Goal: Transaction & Acquisition: Purchase product/service

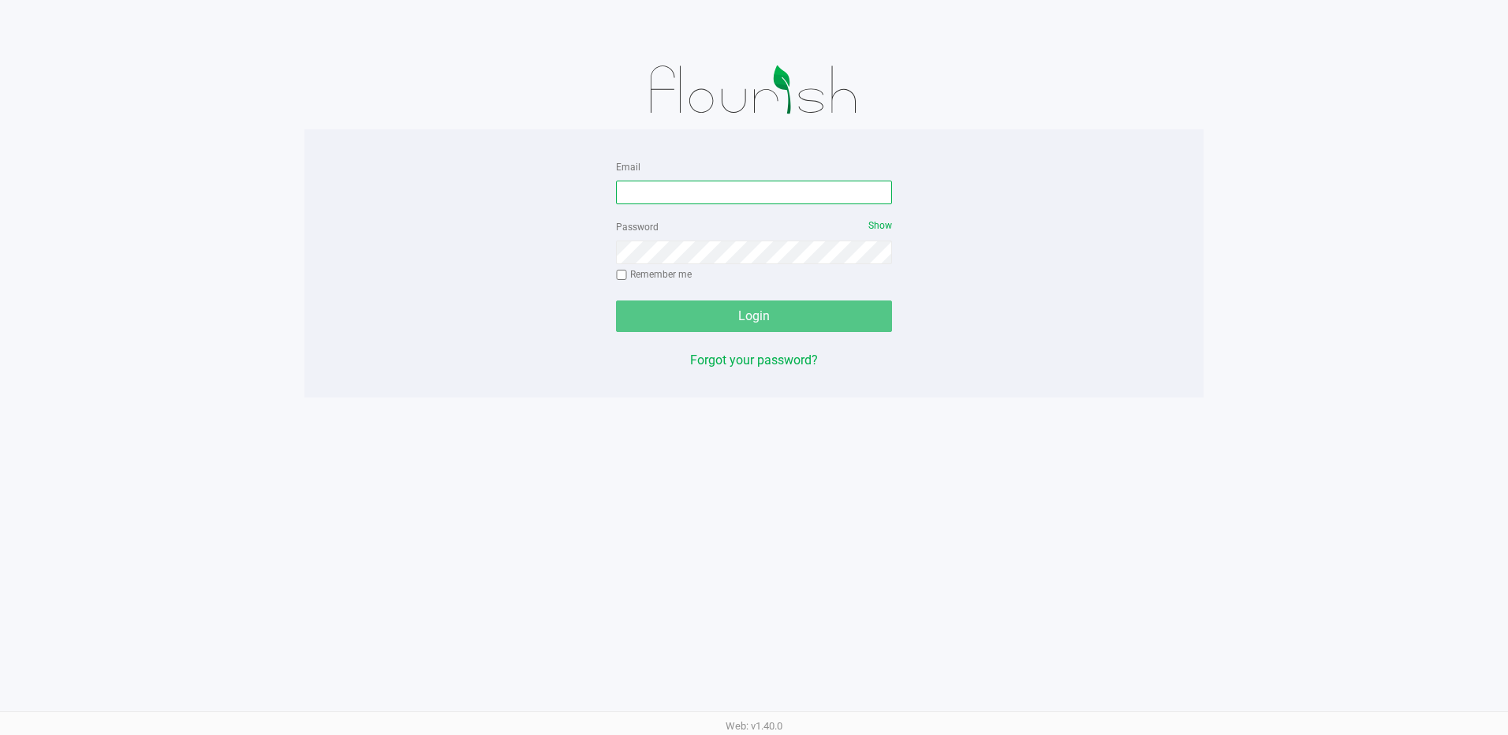
click at [668, 189] on input "Email" at bounding box center [754, 193] width 276 height 24
type input "[EMAIL_ADDRESS][DOMAIN_NAME]"
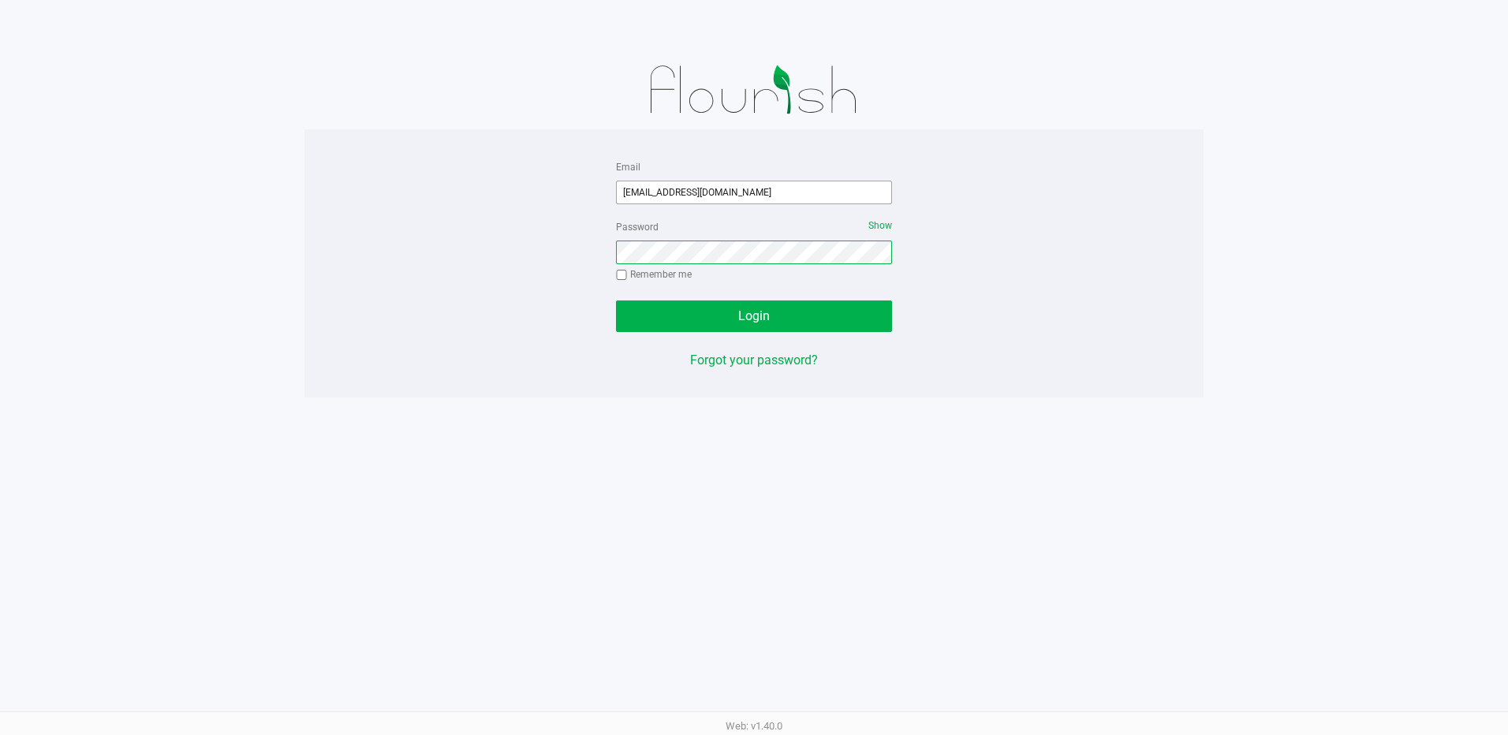
click at [616, 300] on button "Login" at bounding box center [754, 316] width 276 height 32
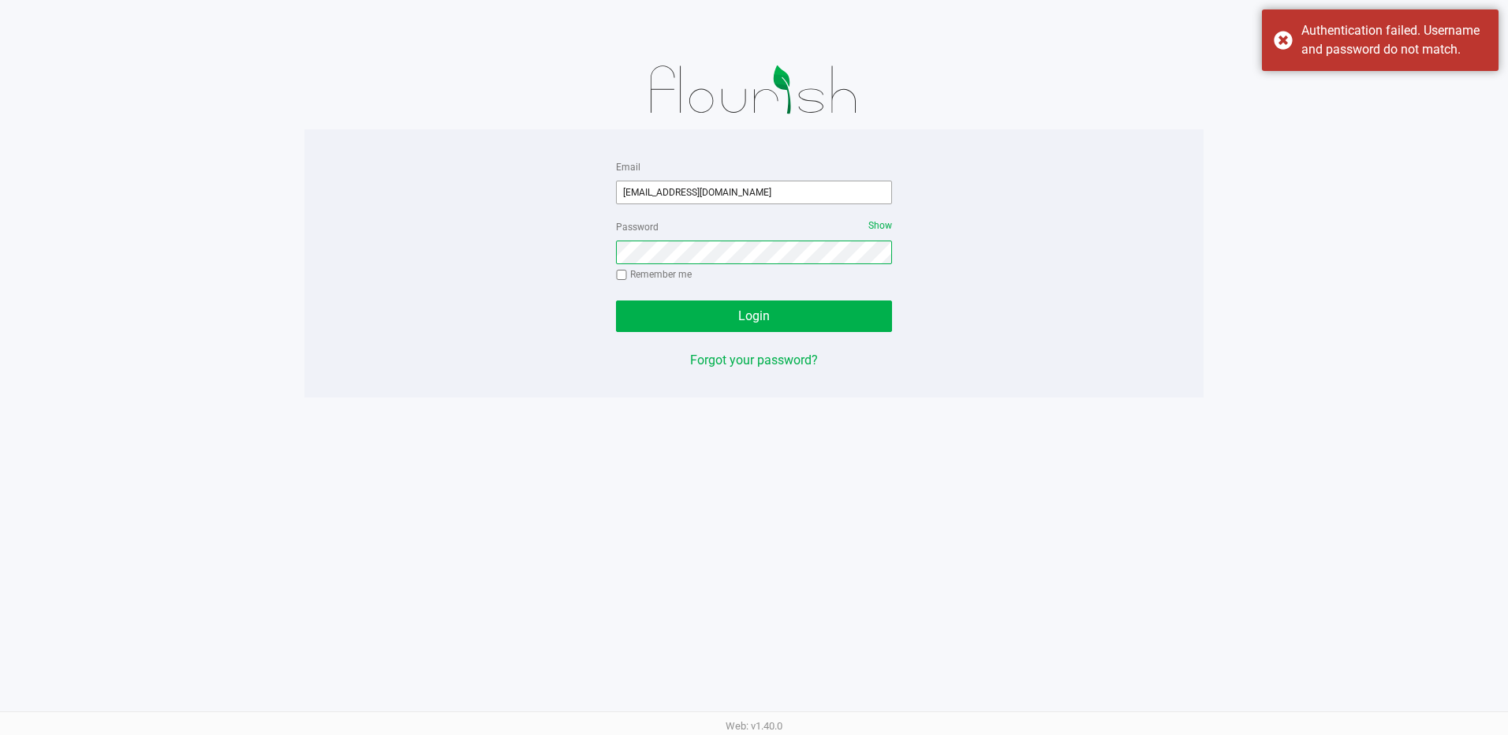
click at [616, 300] on button "Login" at bounding box center [754, 316] width 276 height 32
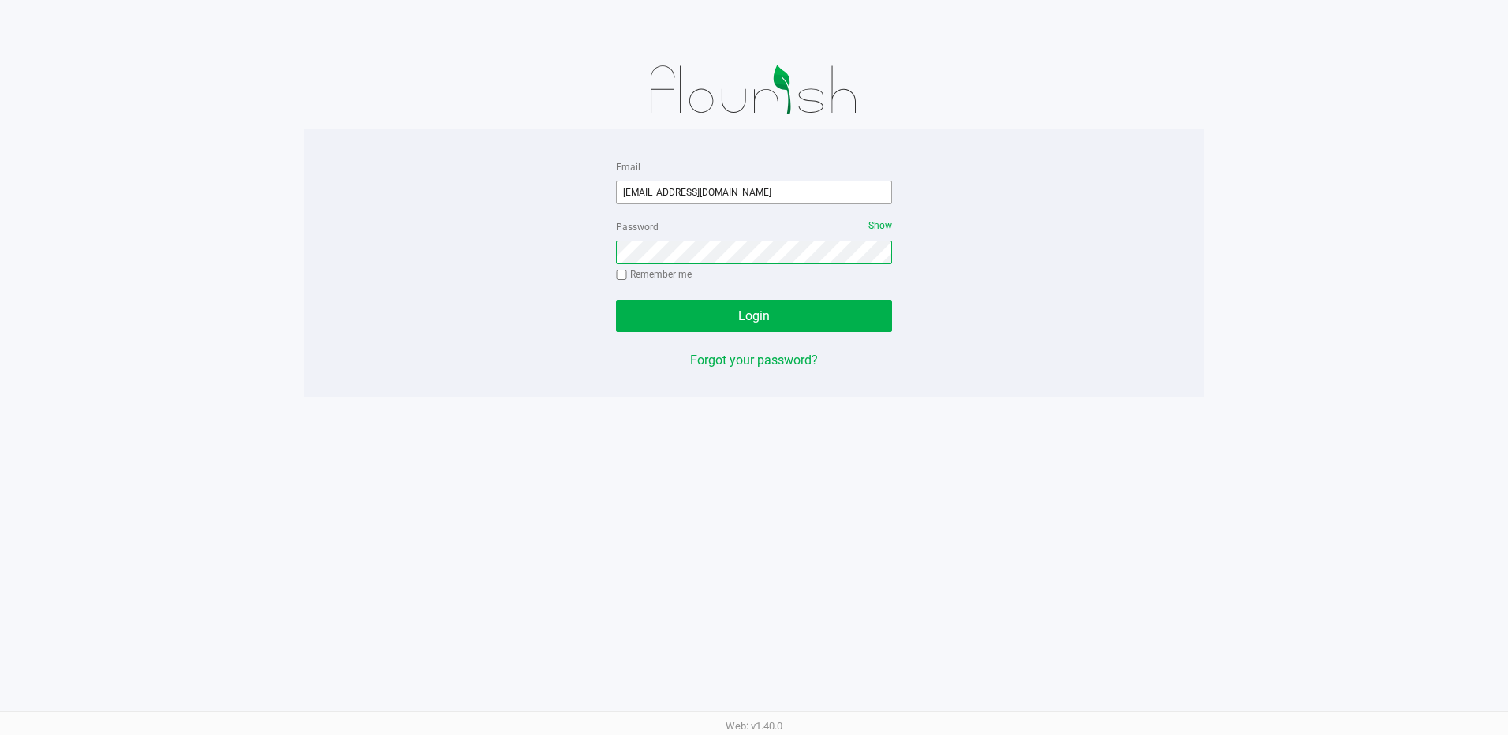
click at [616, 300] on button "Login" at bounding box center [754, 316] width 276 height 32
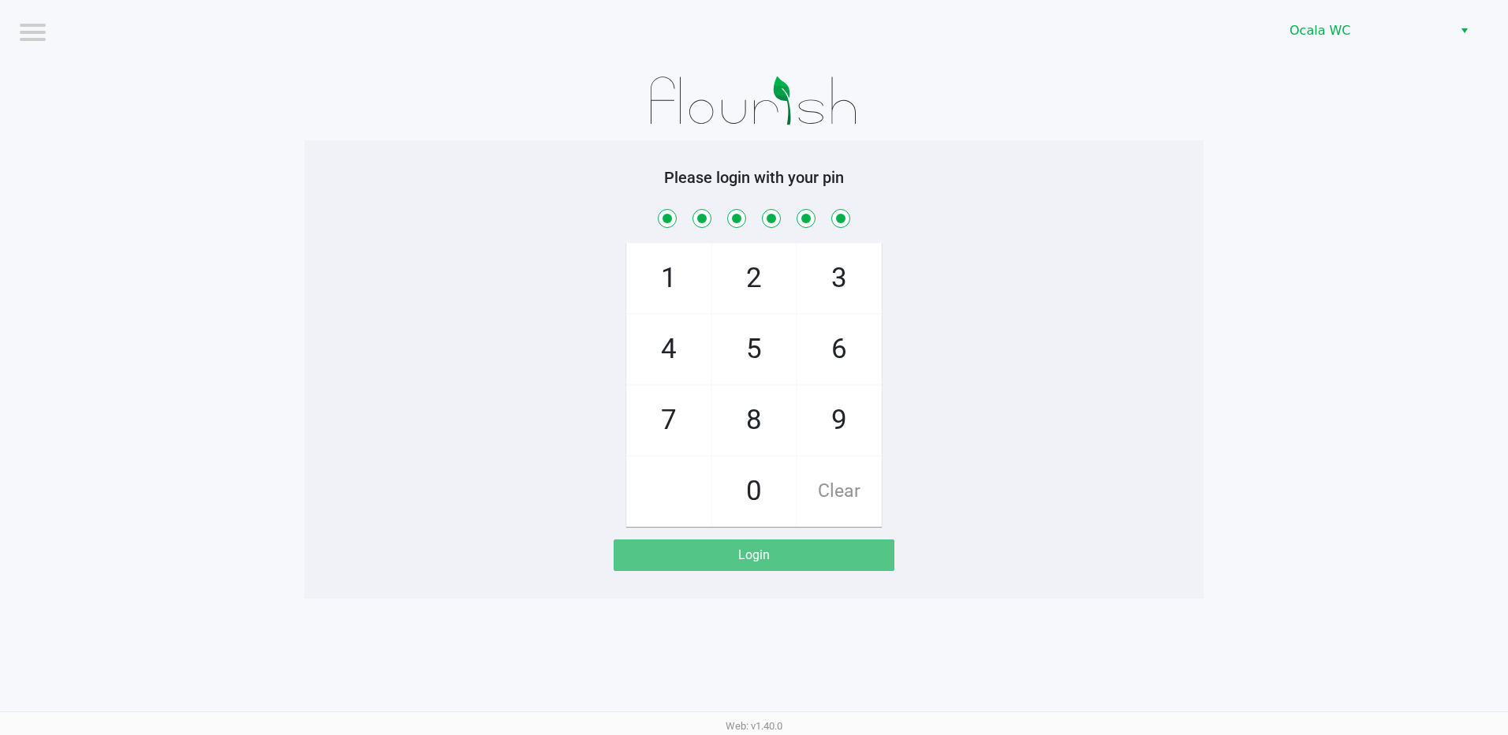
checkbox input "true"
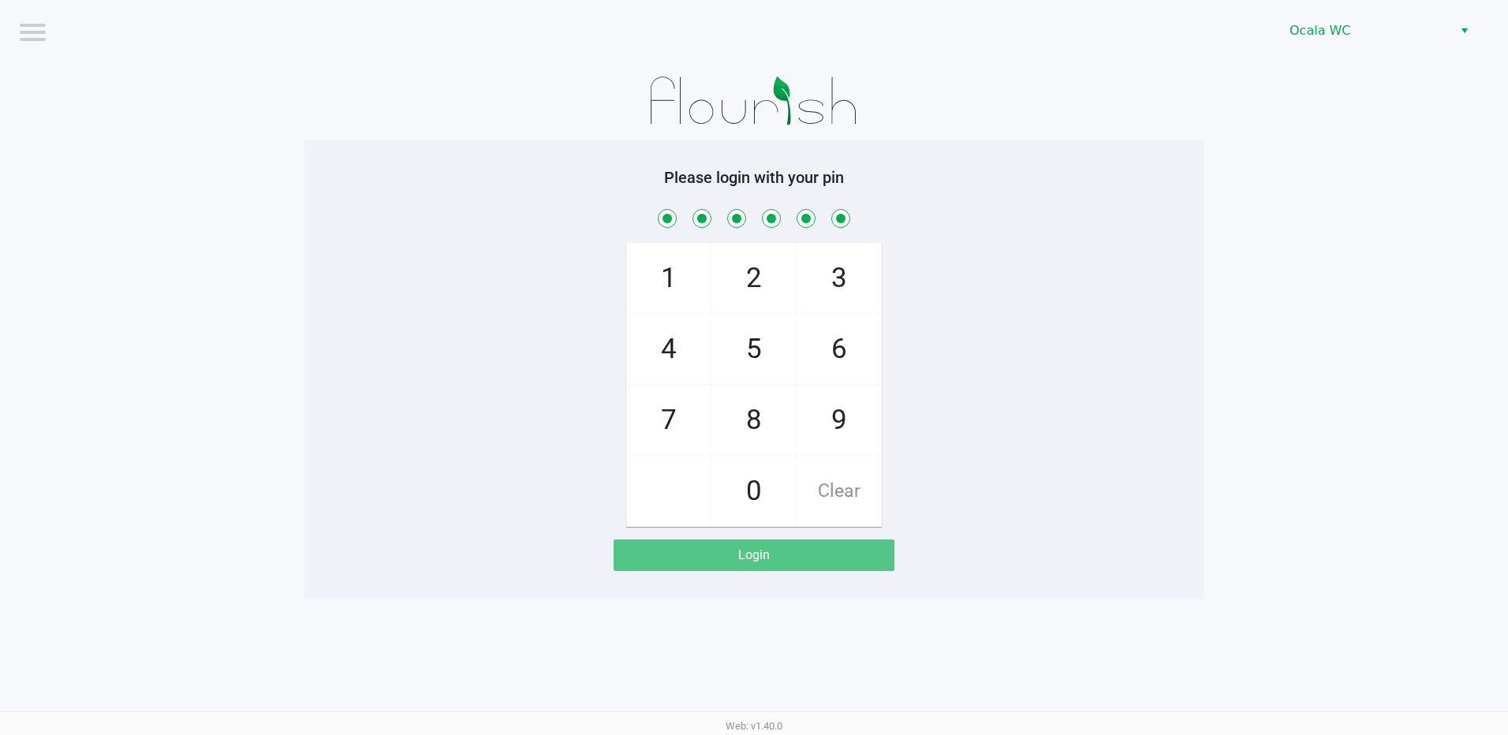
checkbox input "true"
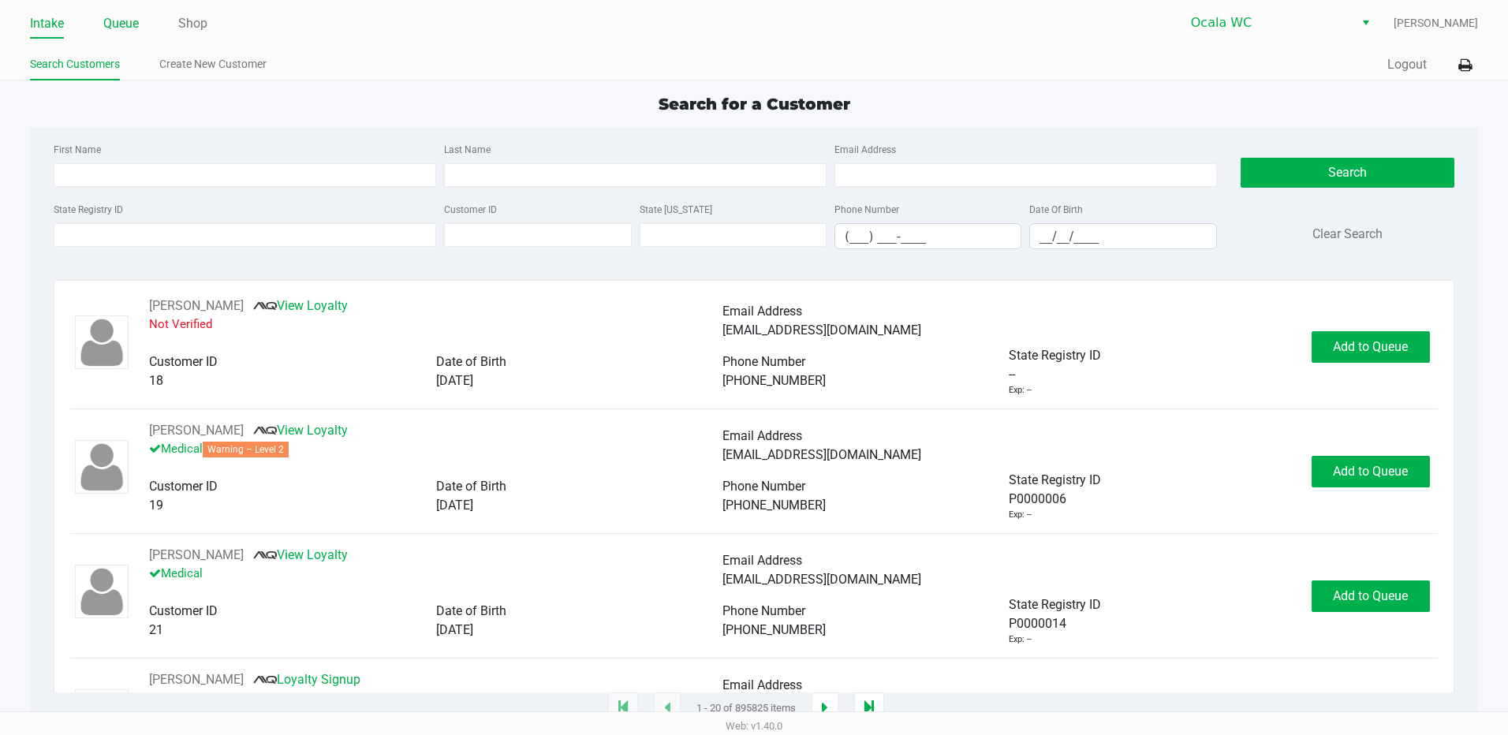
click at [126, 32] on link "Queue" at bounding box center [120, 24] width 35 height 22
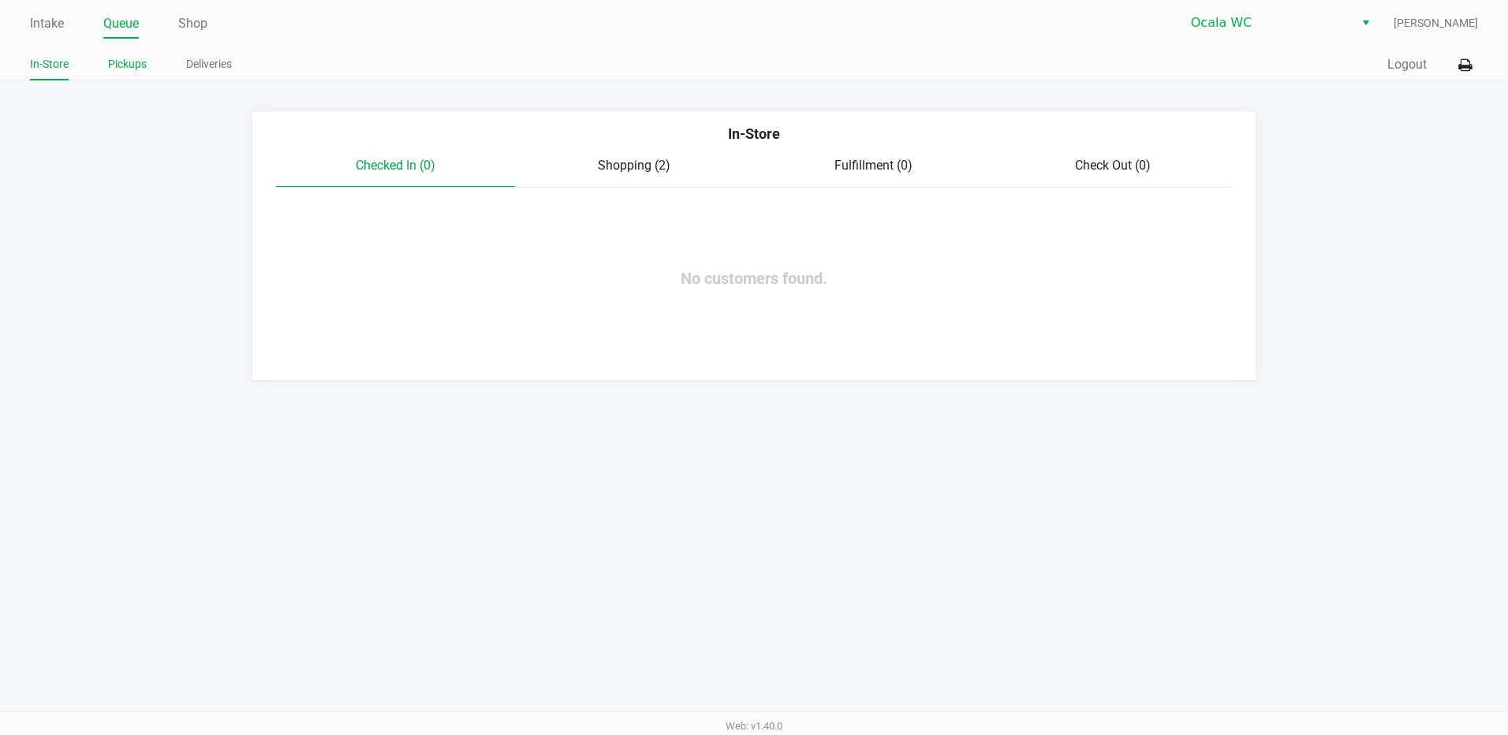
click at [136, 63] on link "Pickups" at bounding box center [127, 64] width 39 height 20
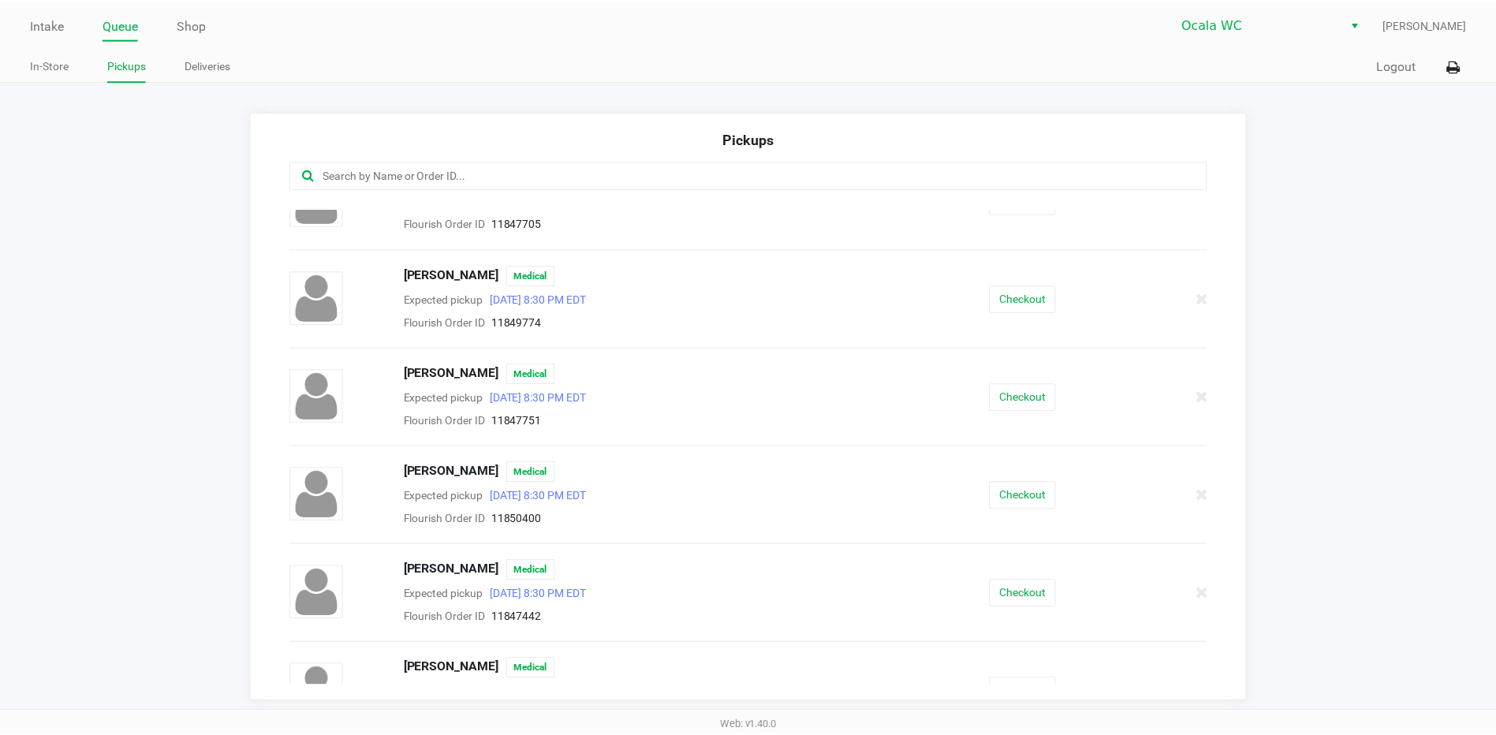
scroll to position [456, 0]
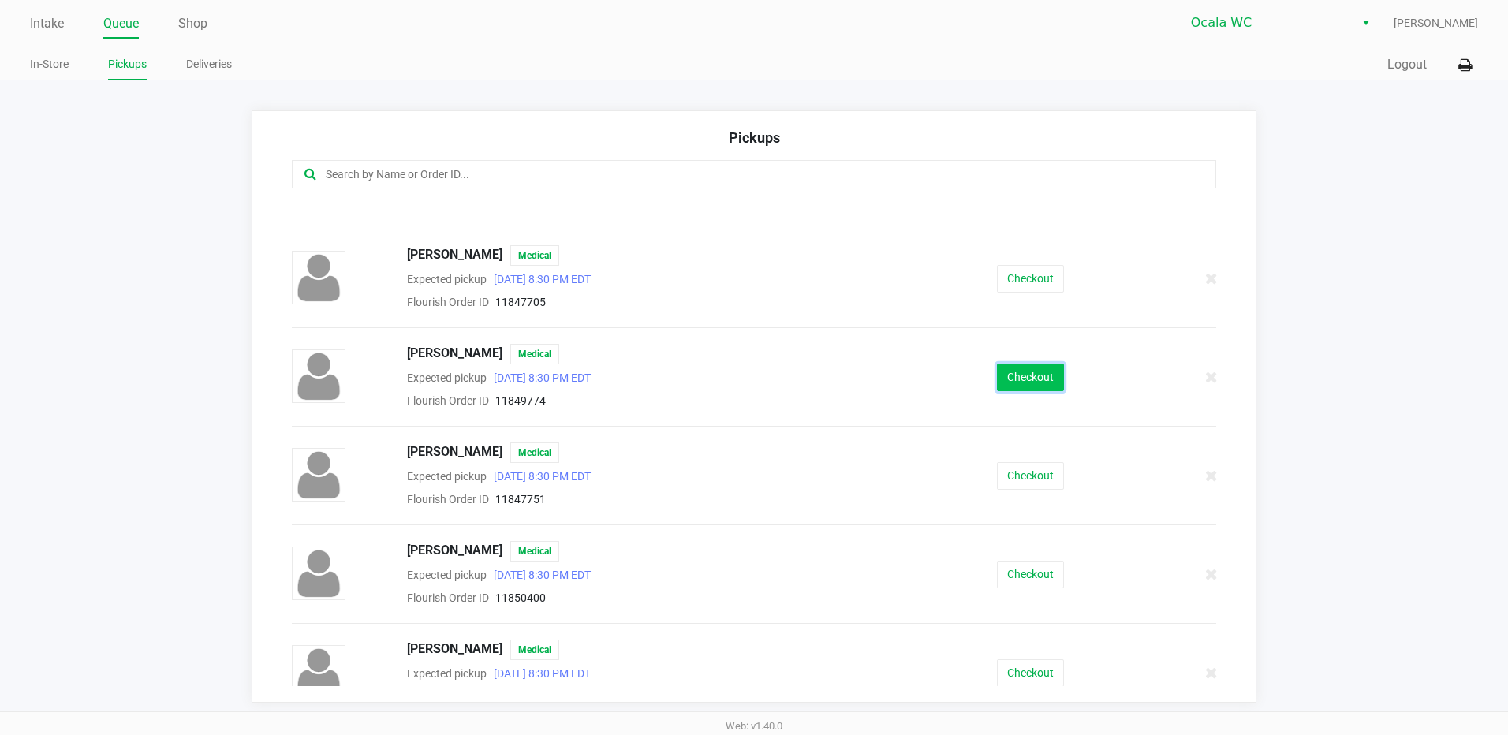
click at [1003, 371] on button "Checkout" at bounding box center [1030, 378] width 67 height 28
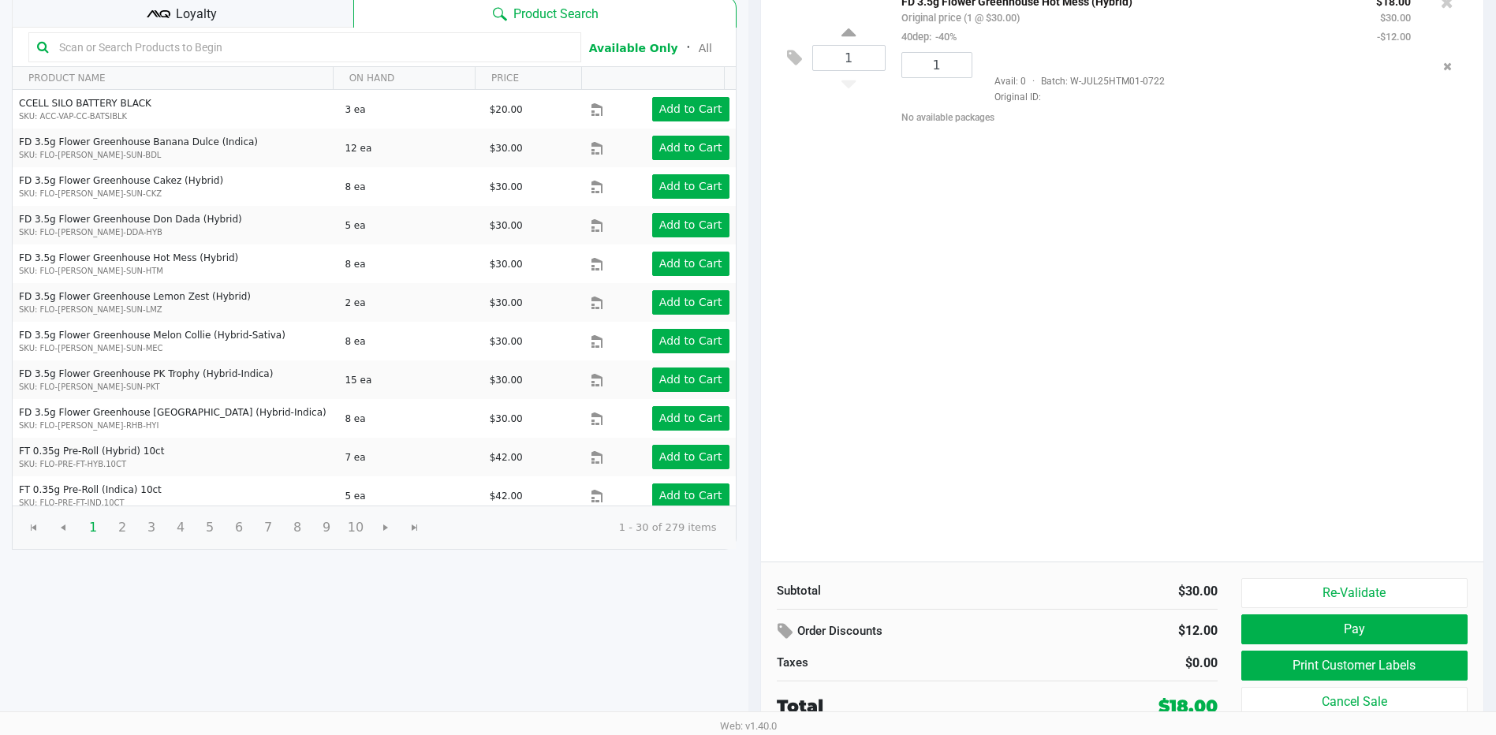
scroll to position [162, 0]
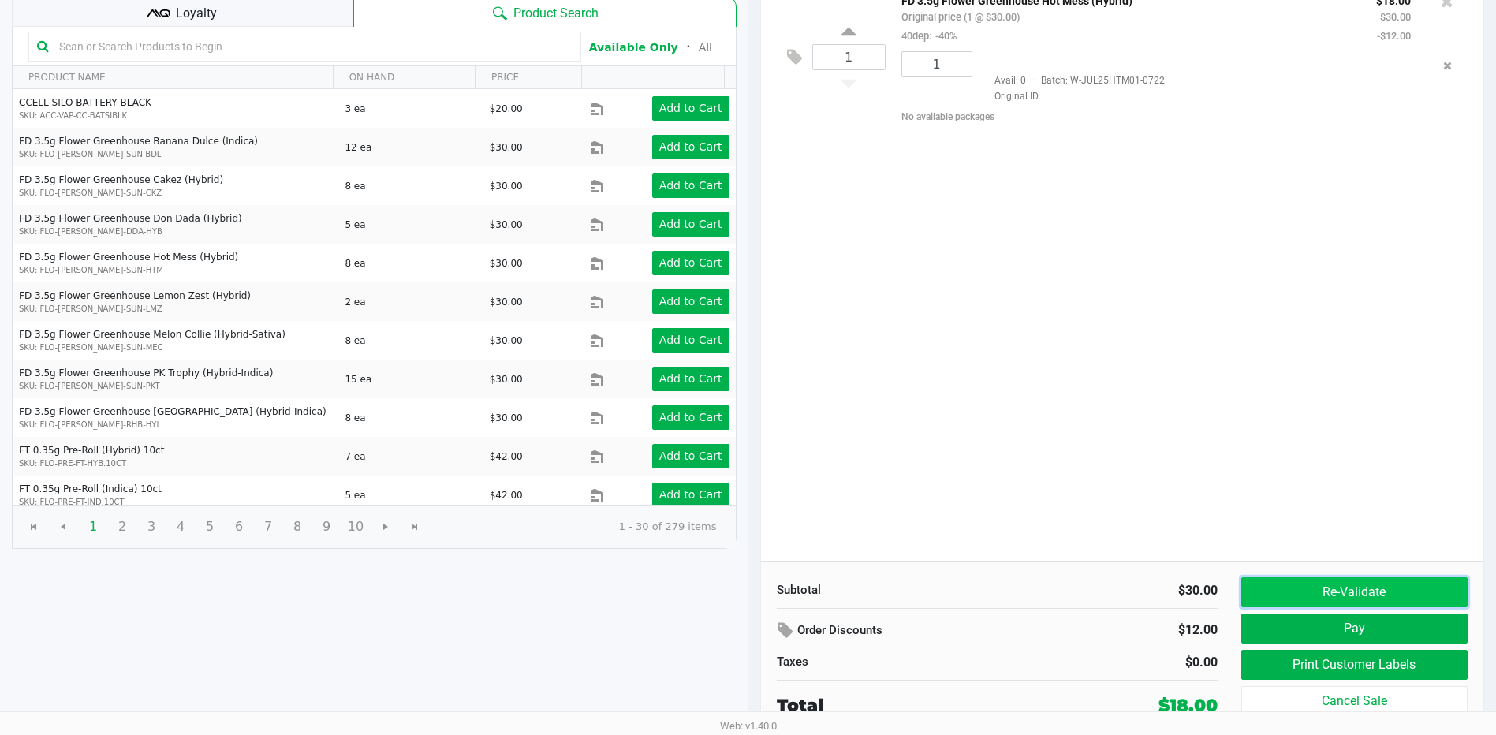
click at [1315, 584] on button "Re-Validate" at bounding box center [1354, 592] width 226 height 30
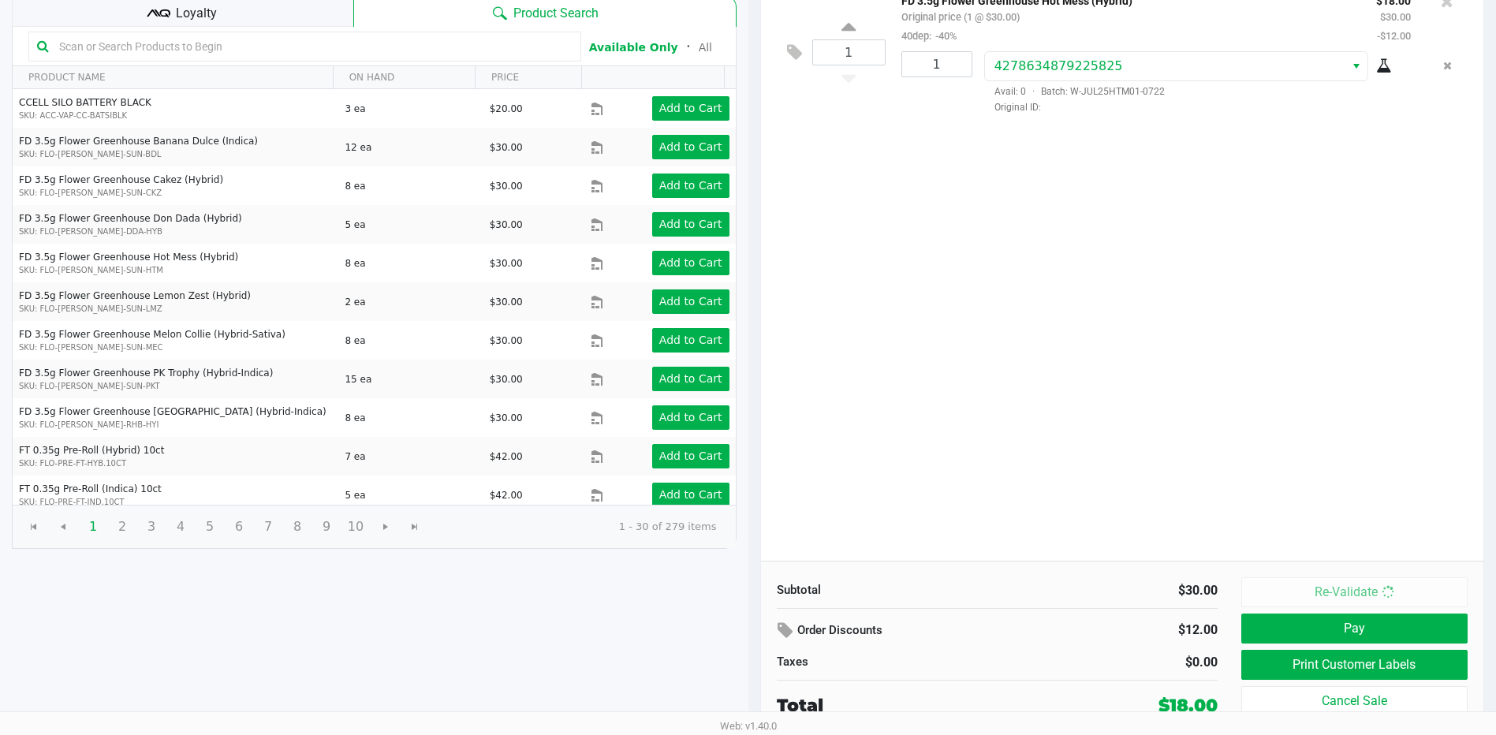
scroll to position [0, 0]
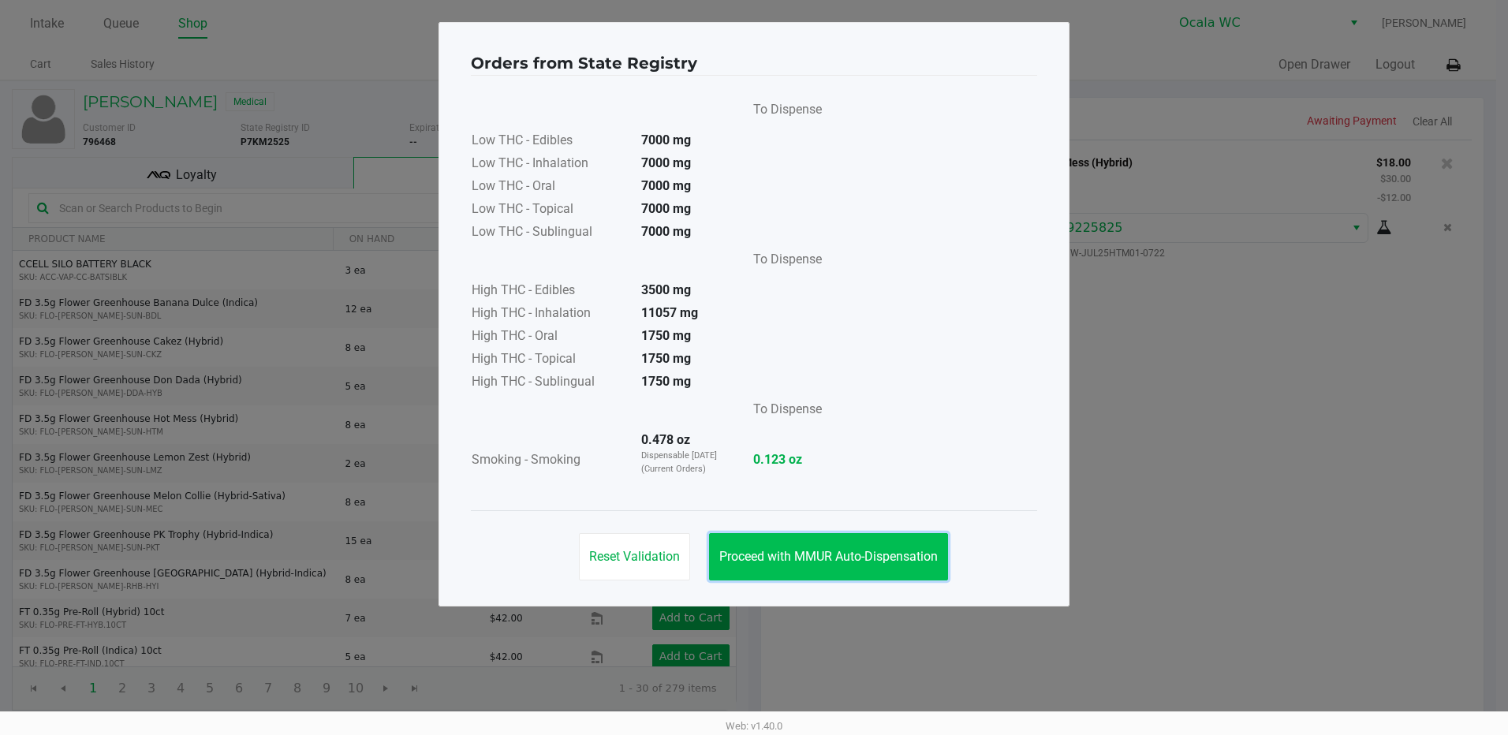
click at [908, 552] on span "Proceed with MMUR Auto-Dispensation" at bounding box center [828, 556] width 218 height 15
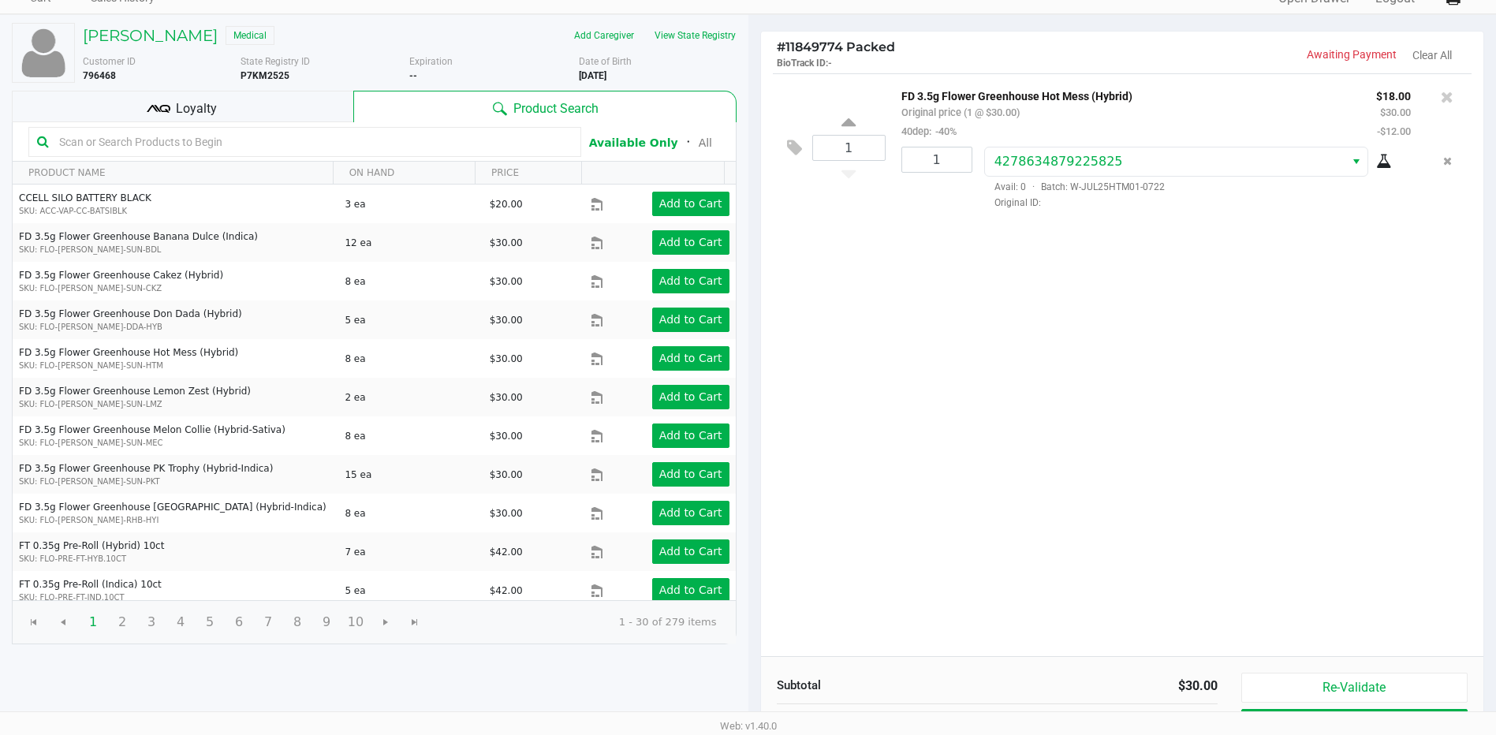
scroll to position [162, 0]
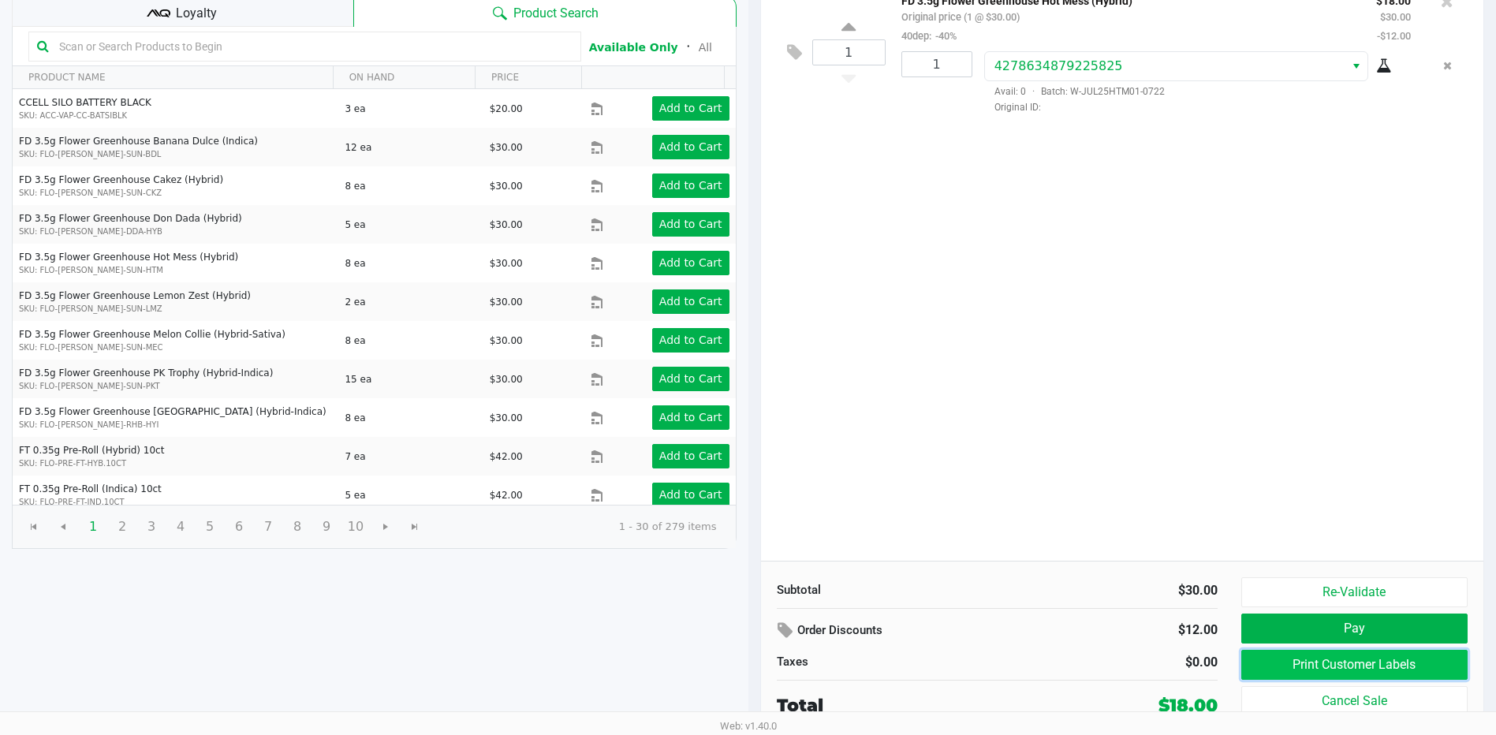
click at [1355, 662] on button "Print Customer Labels" at bounding box center [1354, 665] width 226 height 30
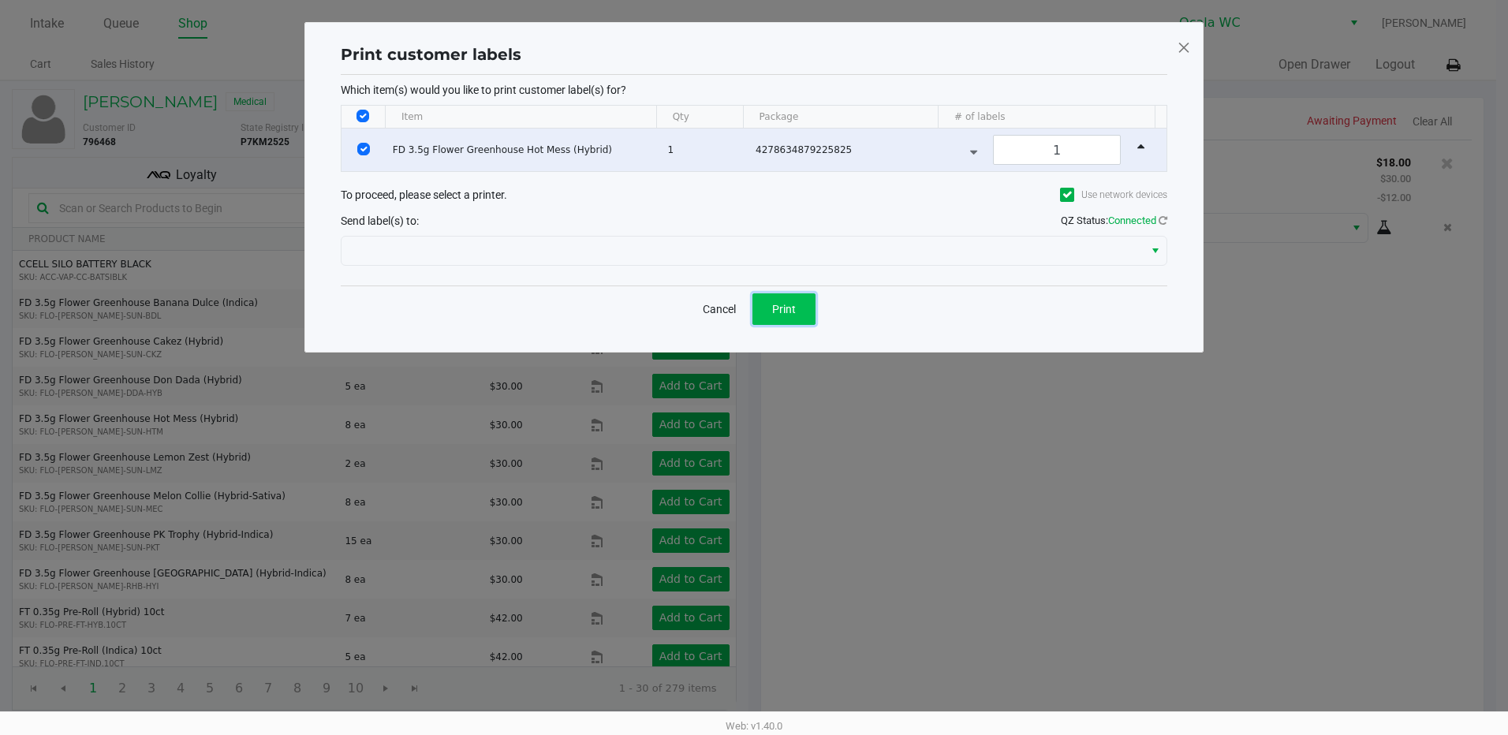
click at [804, 309] on button "Print" at bounding box center [783, 309] width 63 height 32
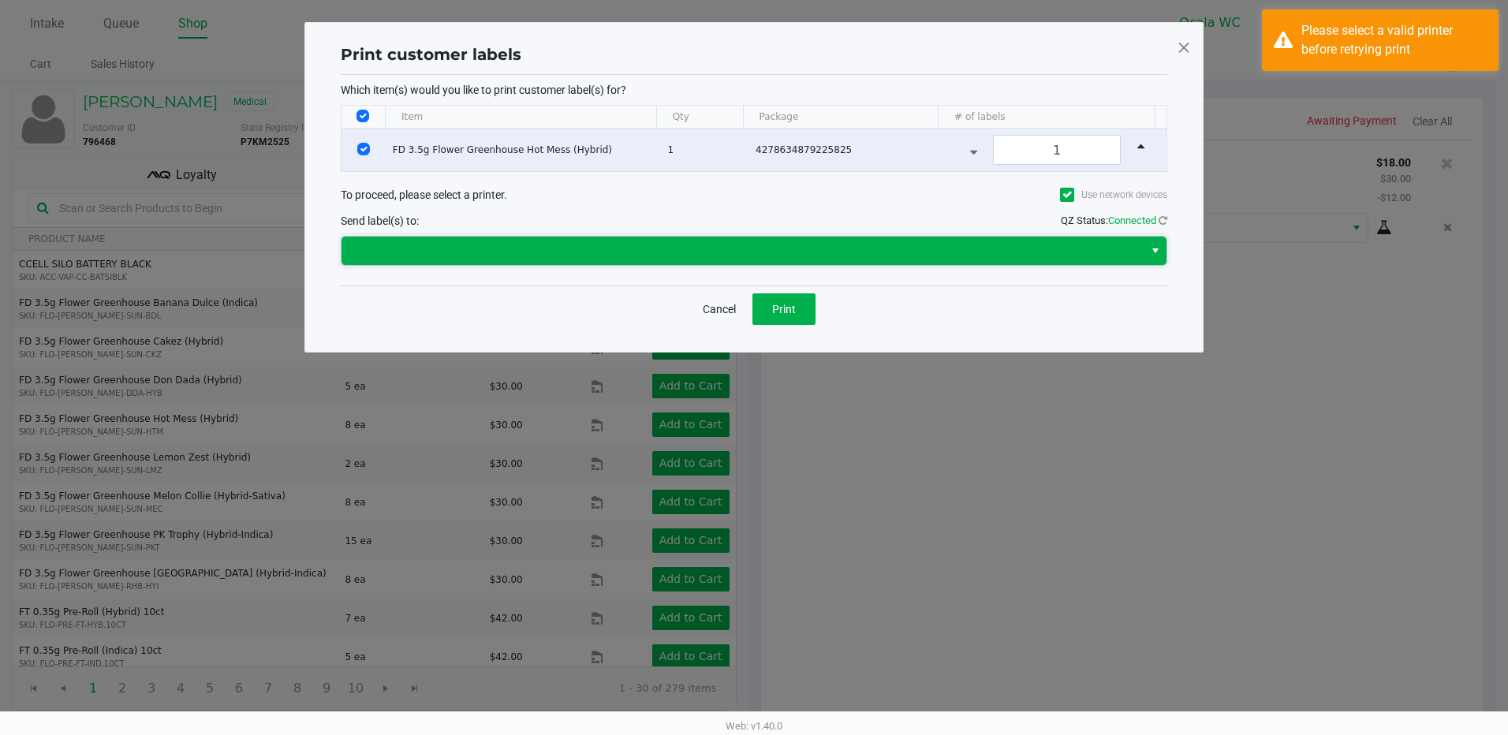
click at [492, 247] on span at bounding box center [742, 250] width 783 height 19
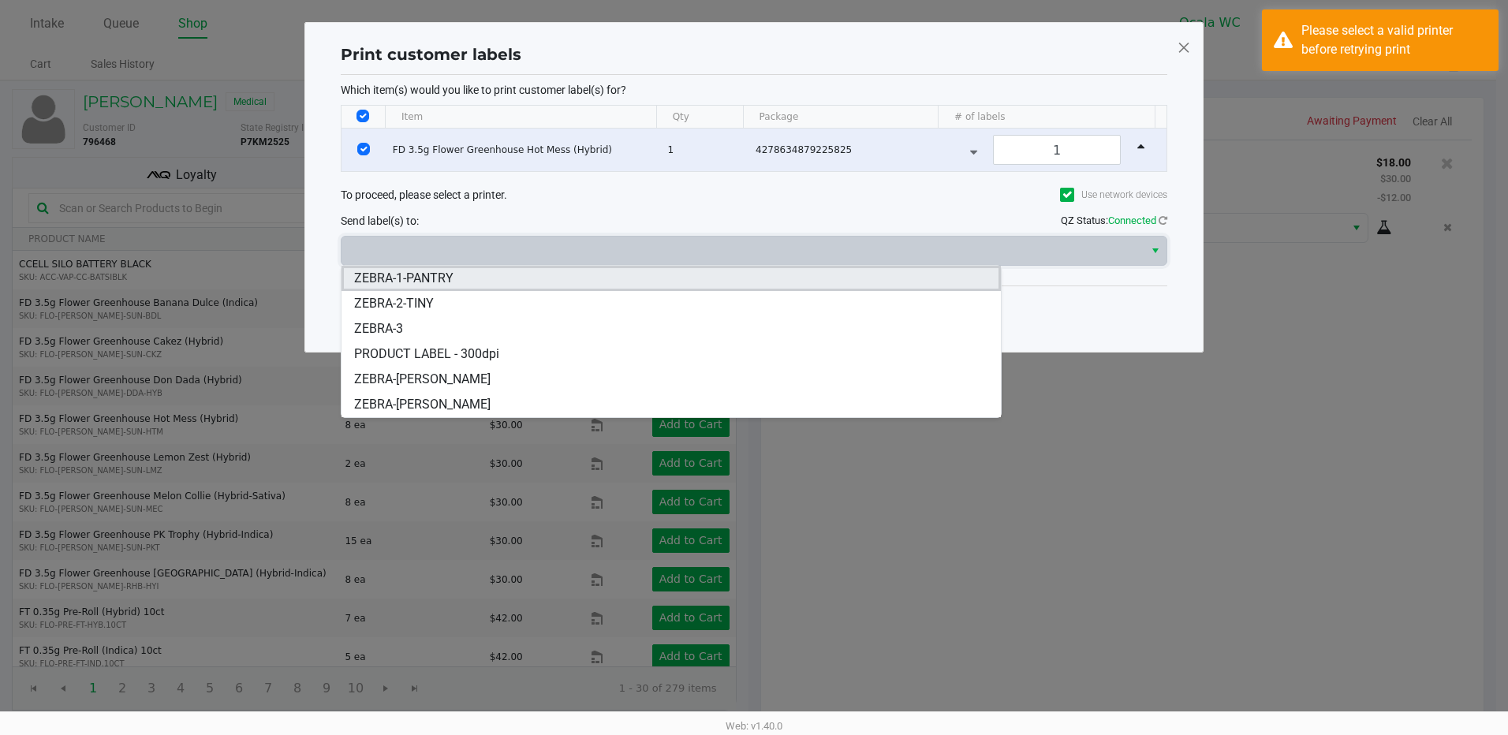
click at [595, 275] on li "ZEBRA-1-PANTRY" at bounding box center [670, 278] width 659 height 25
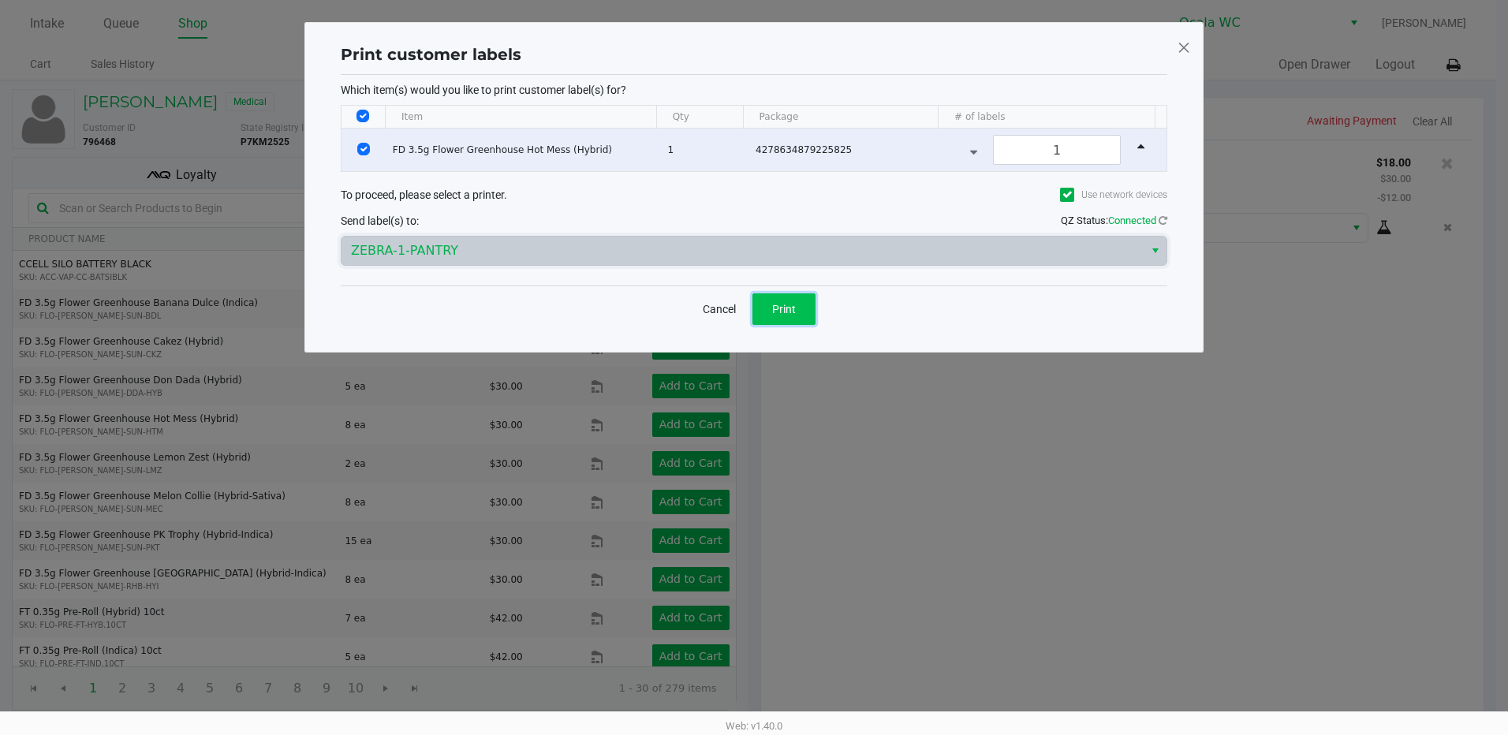
click at [792, 303] on span "Print" at bounding box center [784, 309] width 24 height 13
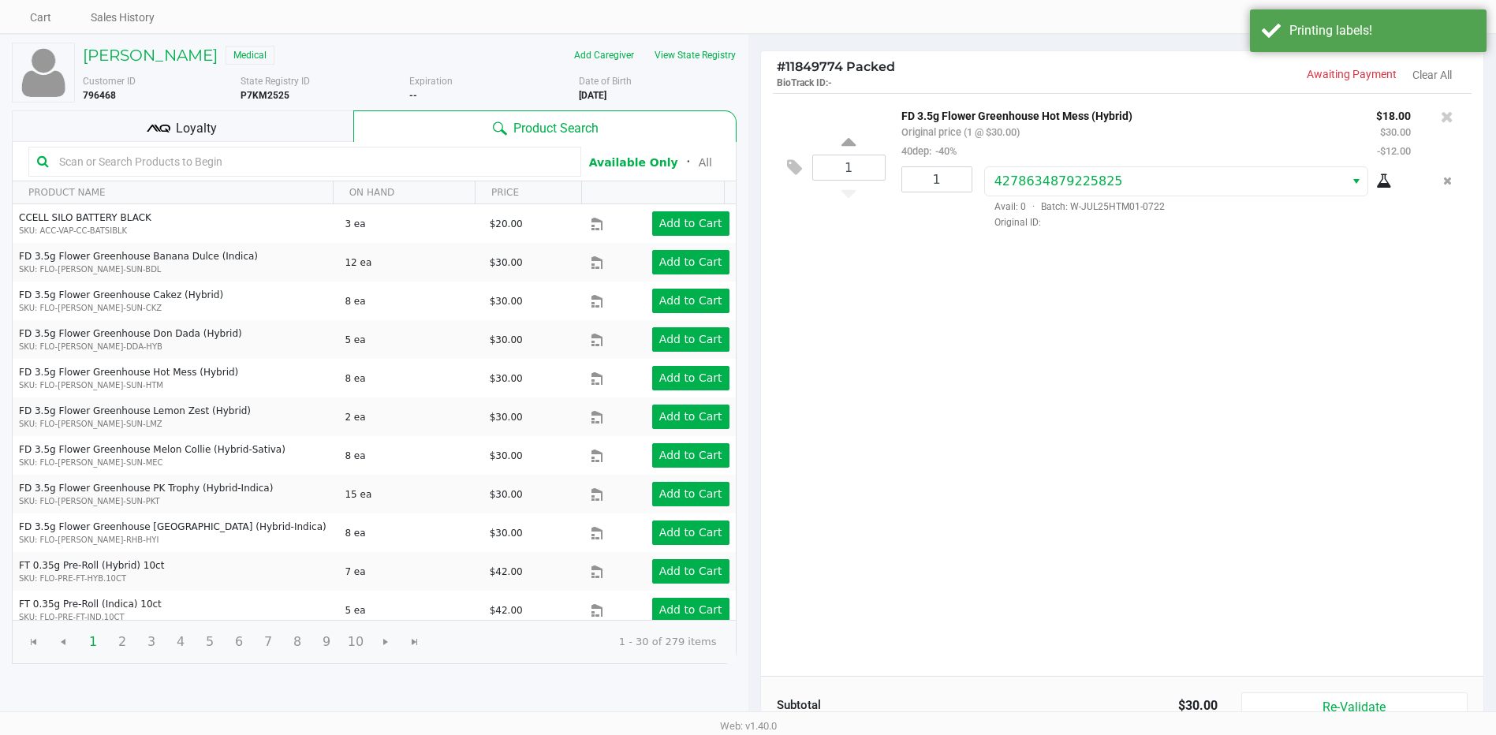
scroll to position [162, 0]
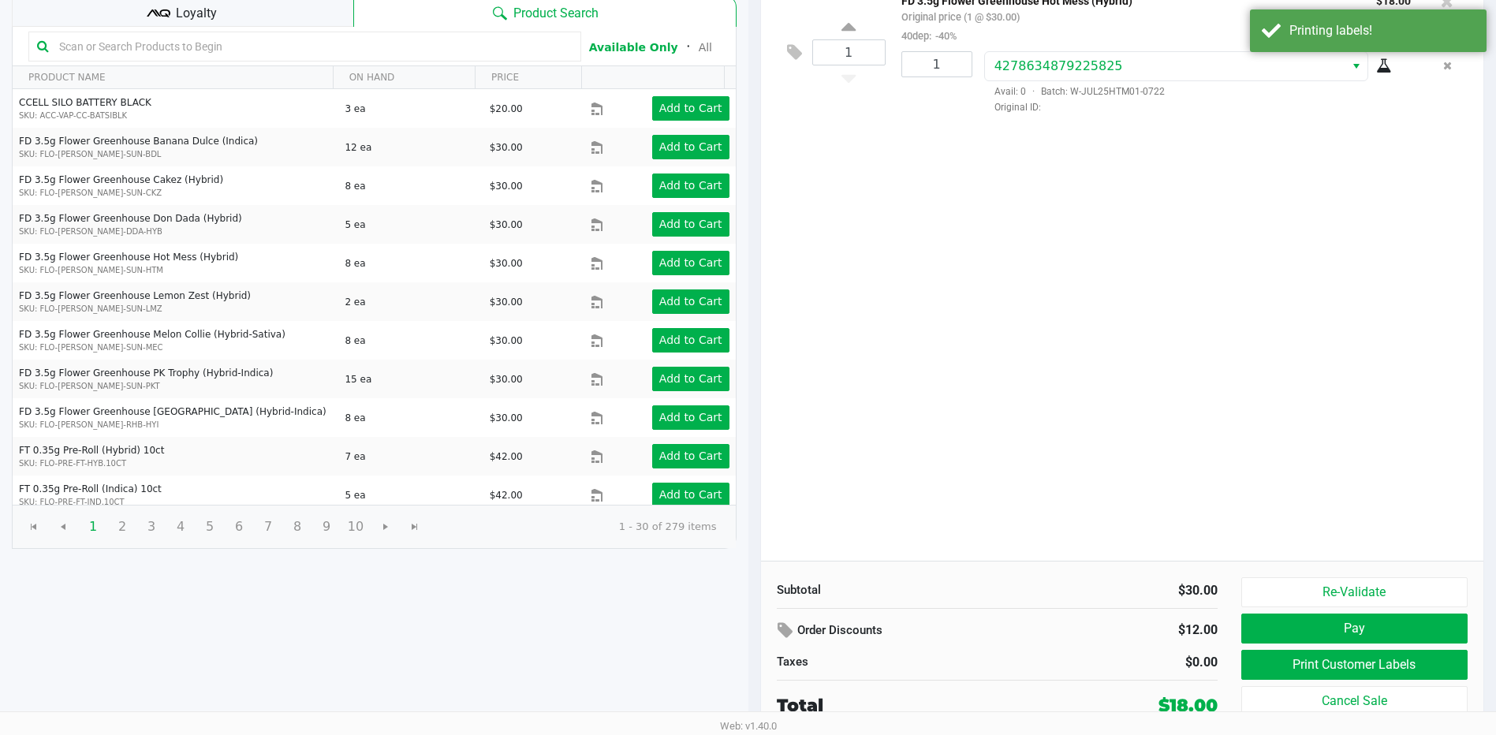
click at [1387, 173] on div "1 FD 3.5g Flower Greenhouse Hot Mess (Hybrid) Original price (1 @ $30.00) 40dep…" at bounding box center [1122, 269] width 723 height 583
click at [1432, 27] on div "Printing labels!" at bounding box center [1381, 30] width 185 height 19
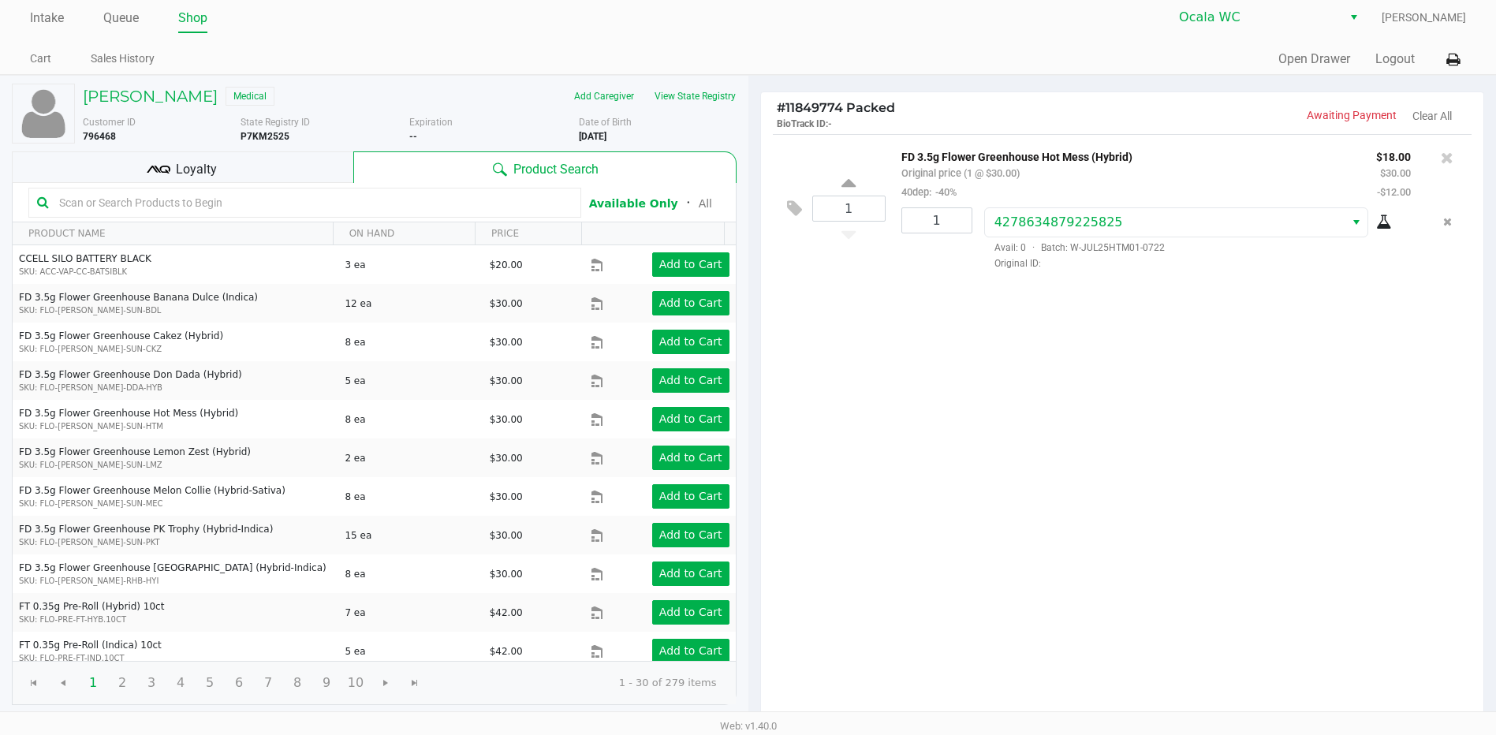
scroll to position [0, 0]
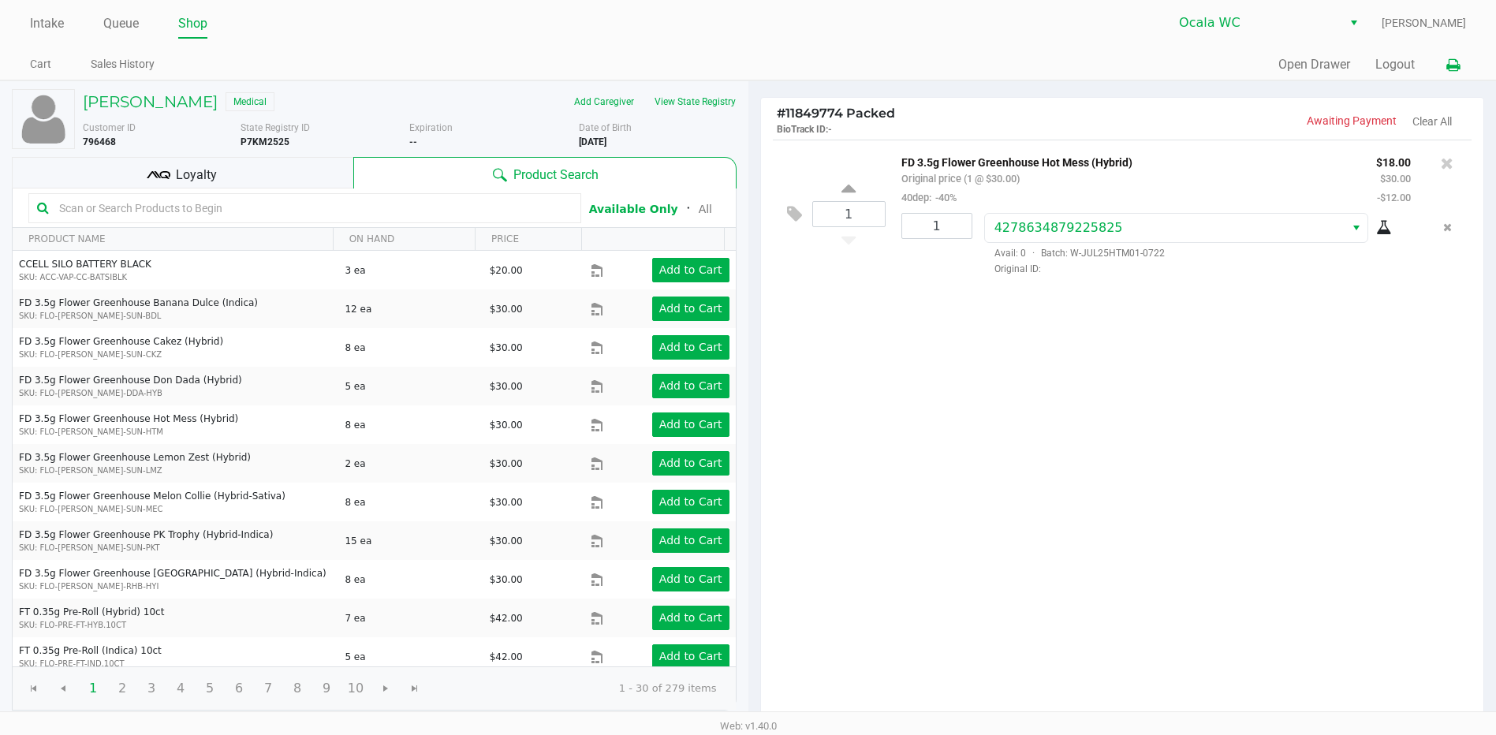
click at [1451, 65] on icon at bounding box center [1452, 65] width 13 height 11
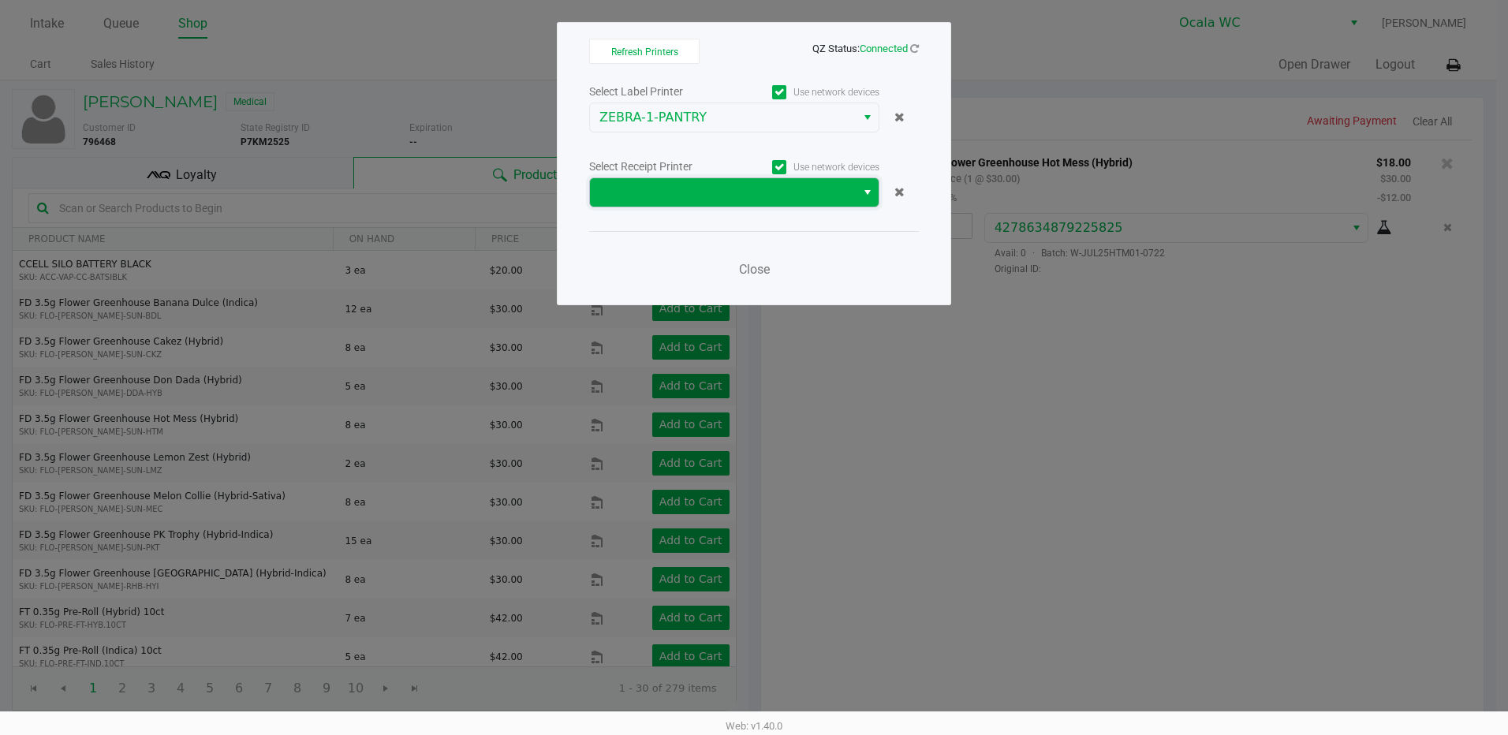
click at [798, 204] on span at bounding box center [723, 192] width 266 height 28
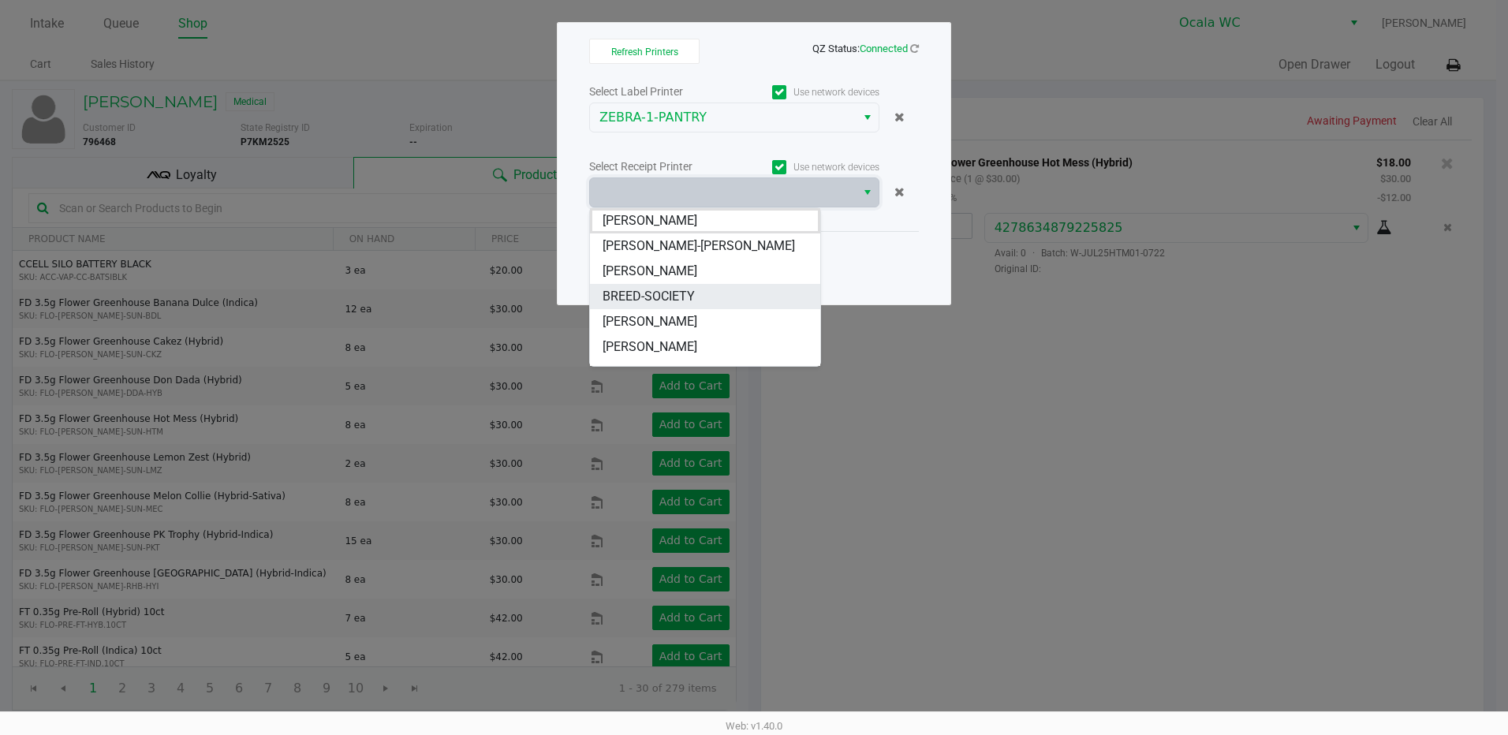
click at [718, 296] on li "BREED-SOCIETY" at bounding box center [705, 296] width 230 height 25
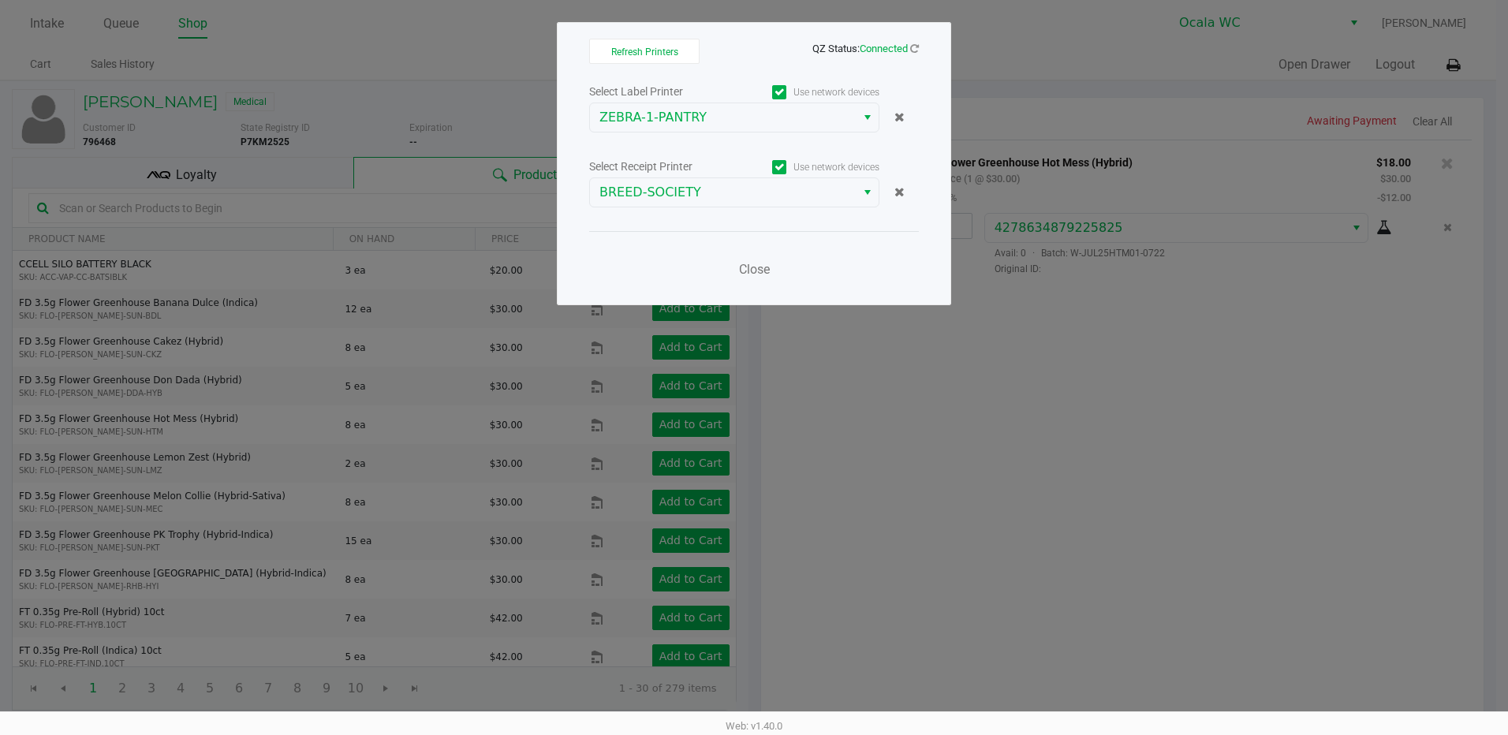
click at [867, 327] on ngb-modal-window "Refresh Printers QZ Status: Connected Select Label Printer Use network devices …" at bounding box center [754, 367] width 1508 height 735
click at [764, 272] on span "Close" at bounding box center [754, 269] width 31 height 15
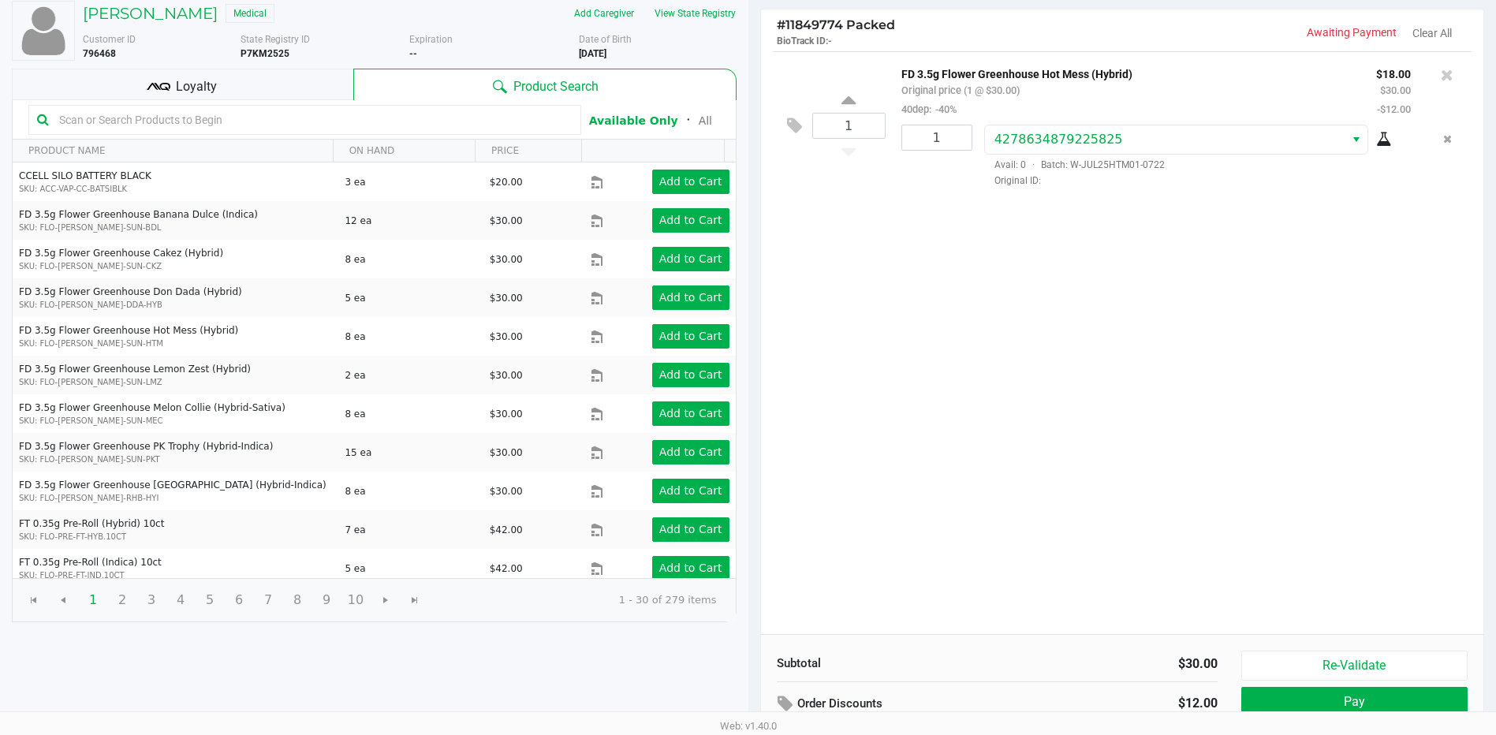
scroll to position [162, 0]
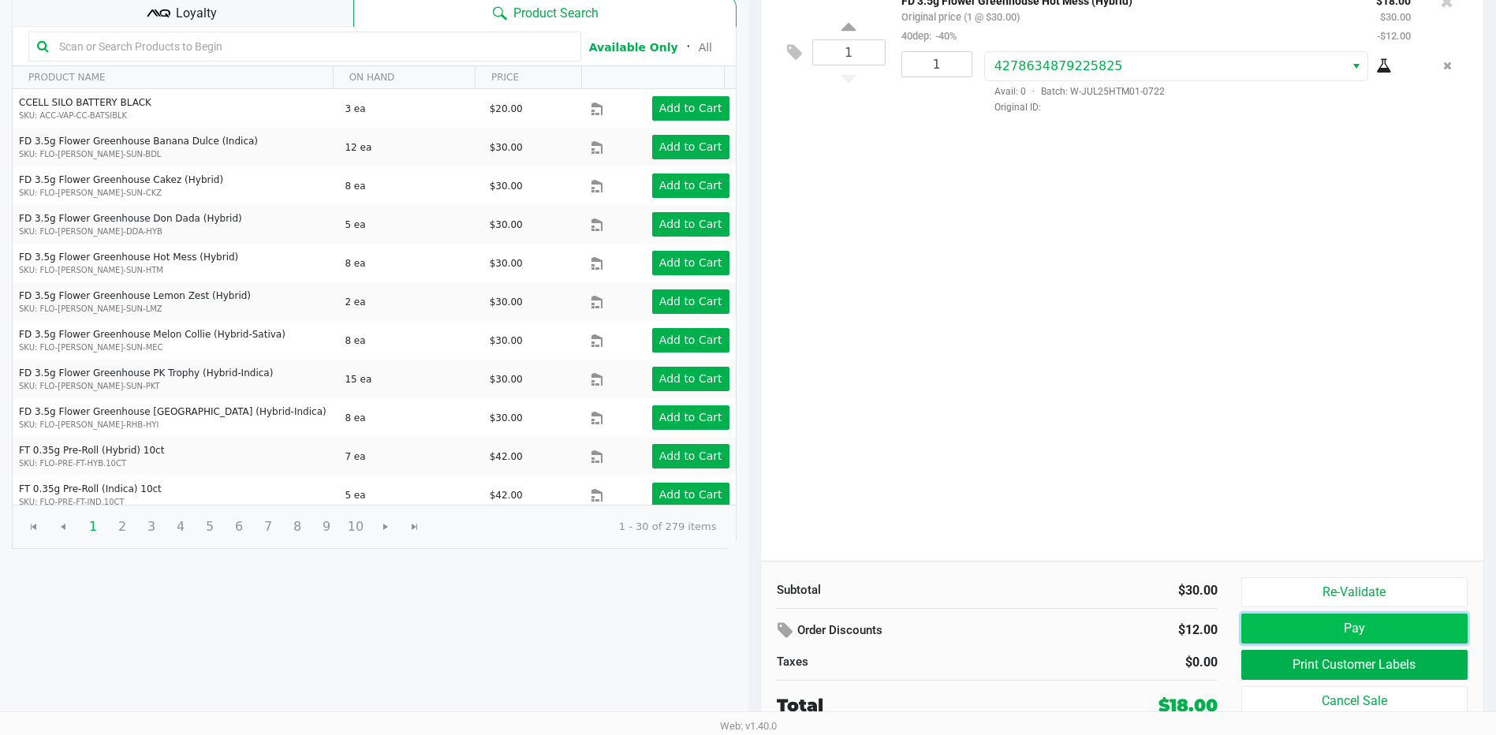
click at [1327, 630] on button "Pay" at bounding box center [1354, 629] width 226 height 30
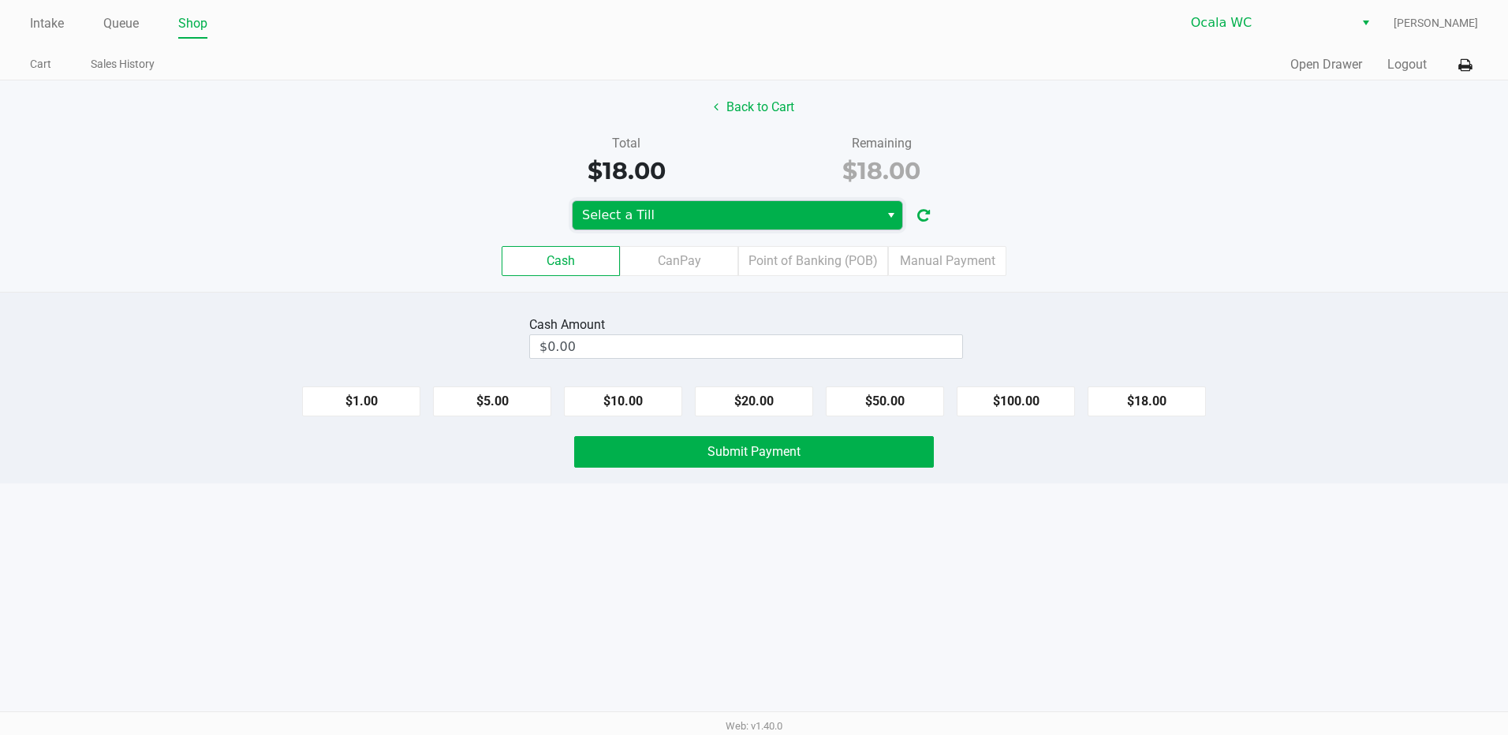
click at [742, 214] on span "Select a Till" at bounding box center [726, 215] width 288 height 19
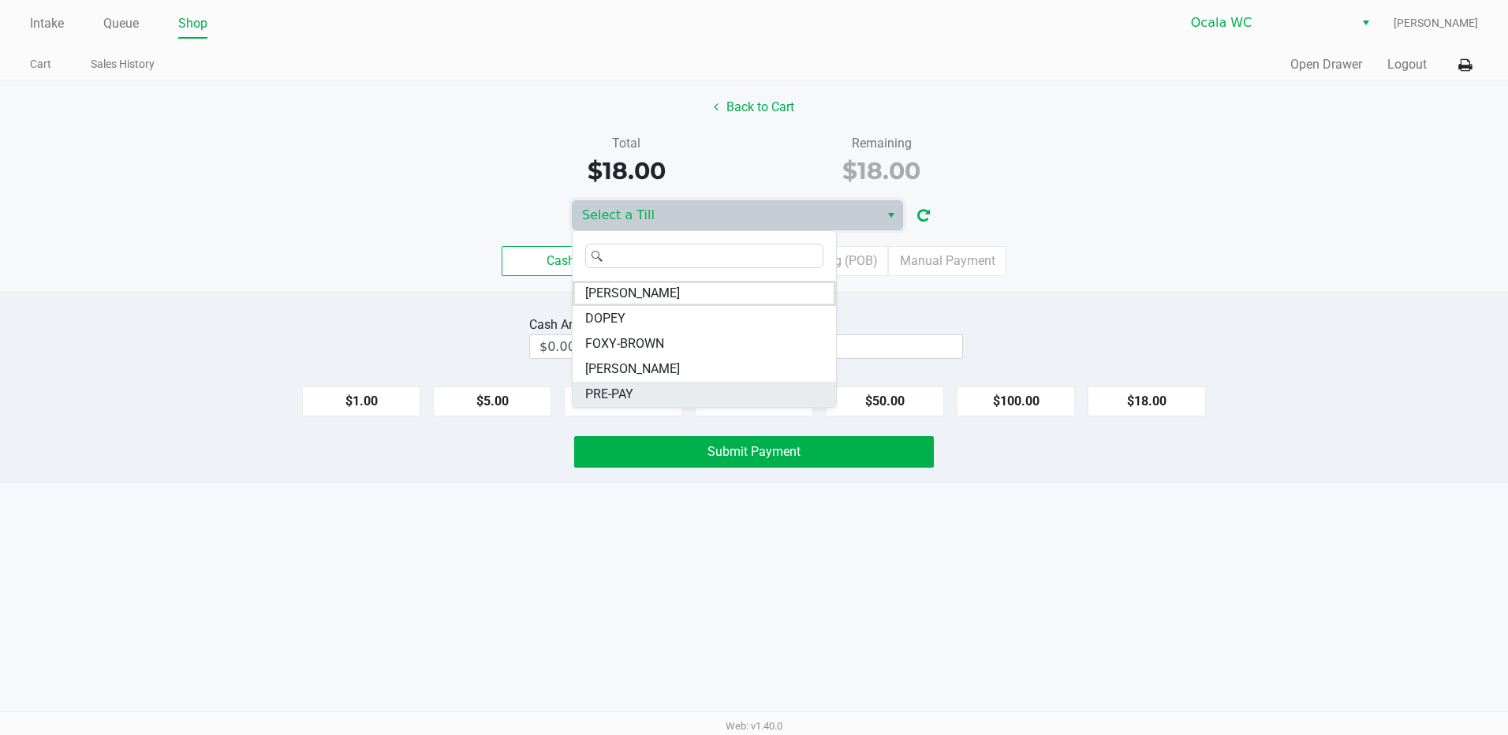
click at [665, 389] on li "PRE-PAY" at bounding box center [704, 394] width 263 height 25
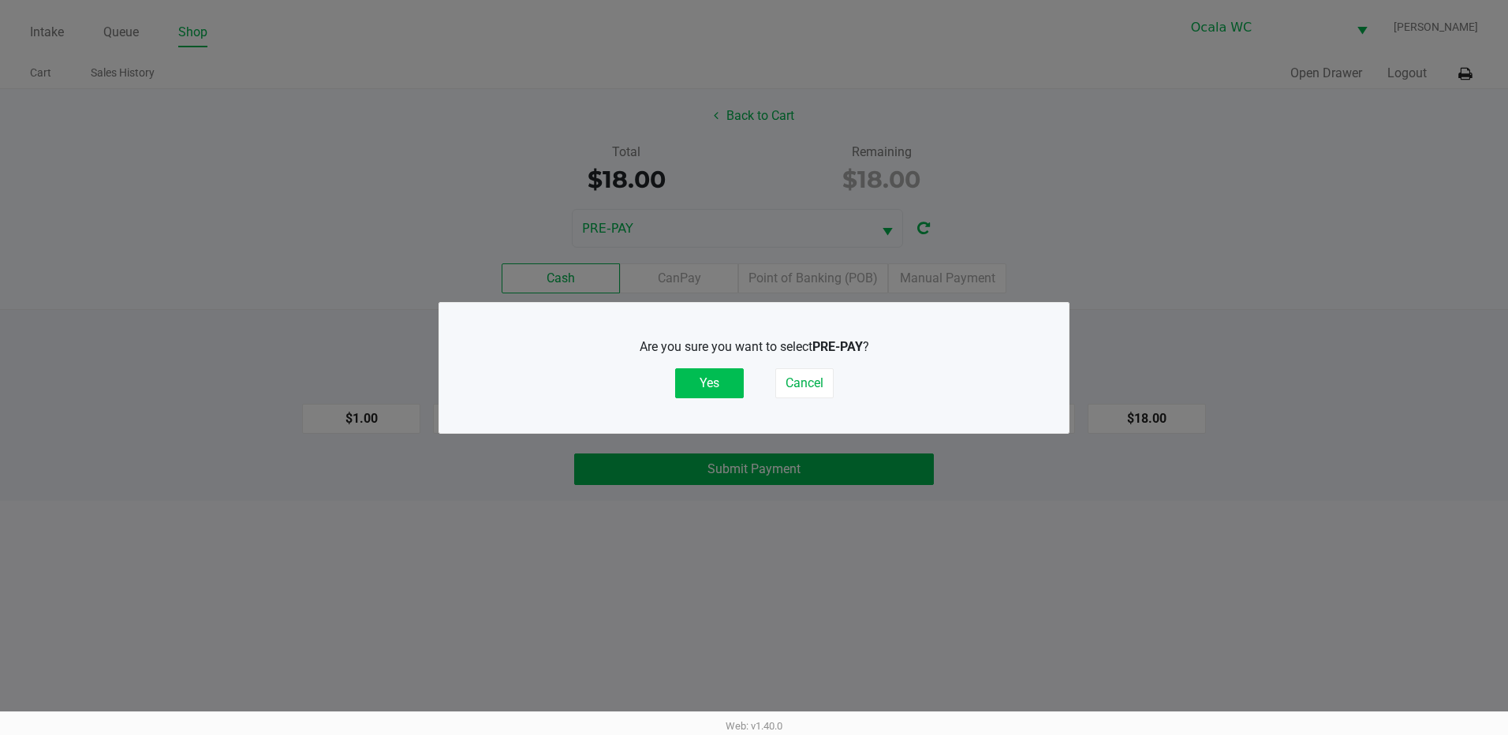
click at [711, 376] on button "Yes" at bounding box center [709, 383] width 69 height 30
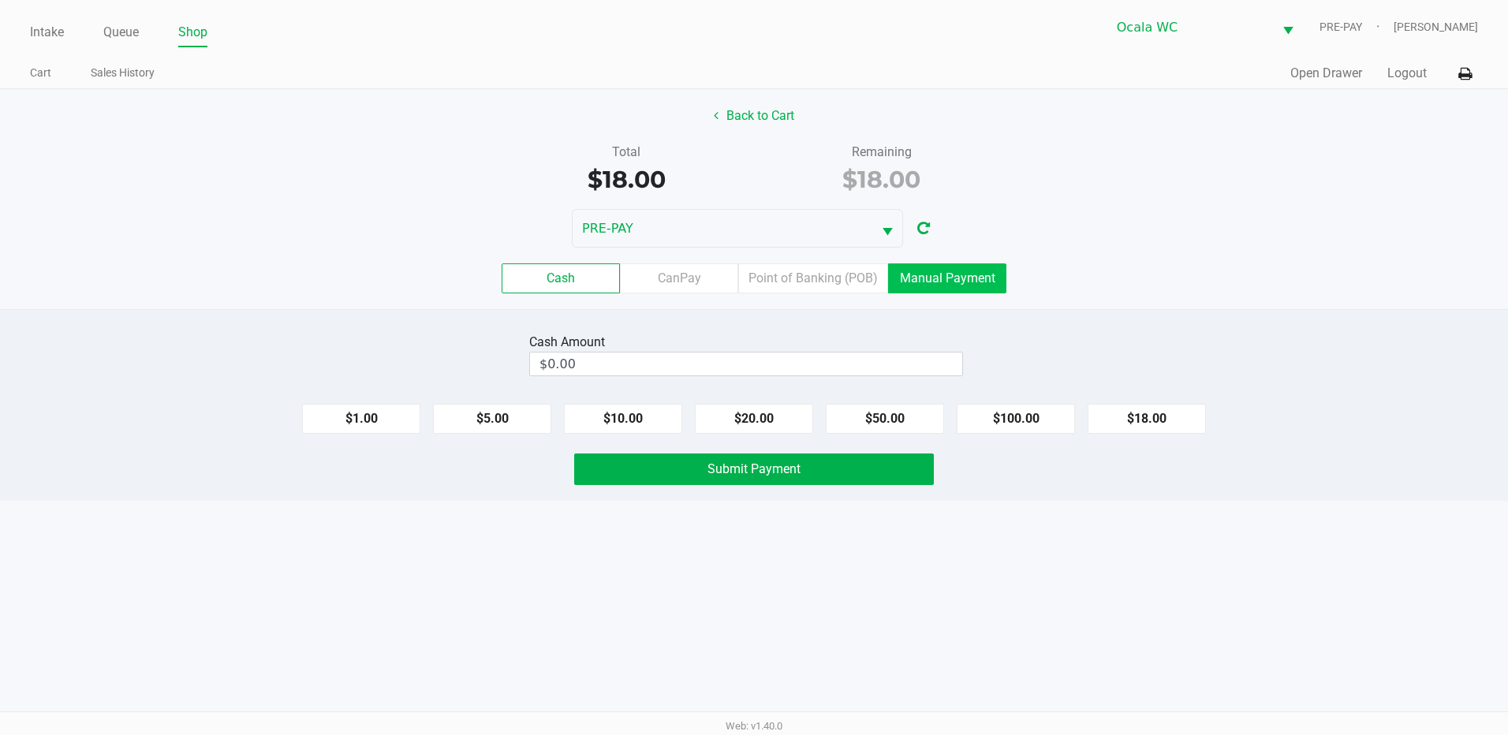
click at [928, 268] on label "Manual Payment" at bounding box center [947, 278] width 118 height 30
click at [0, 0] on 8 "Manual Payment" at bounding box center [0, 0] width 0 height 0
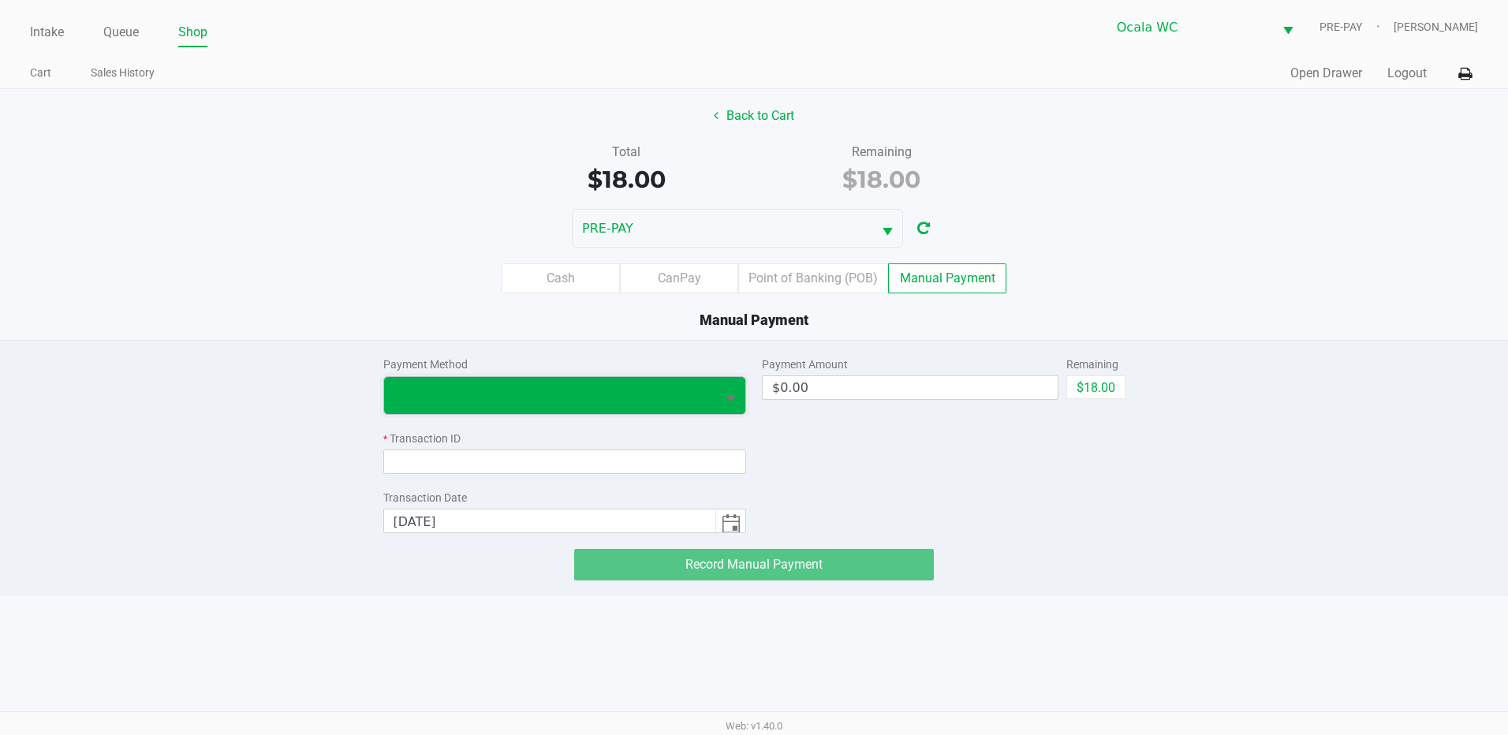
click at [516, 386] on span at bounding box center [550, 395] width 313 height 19
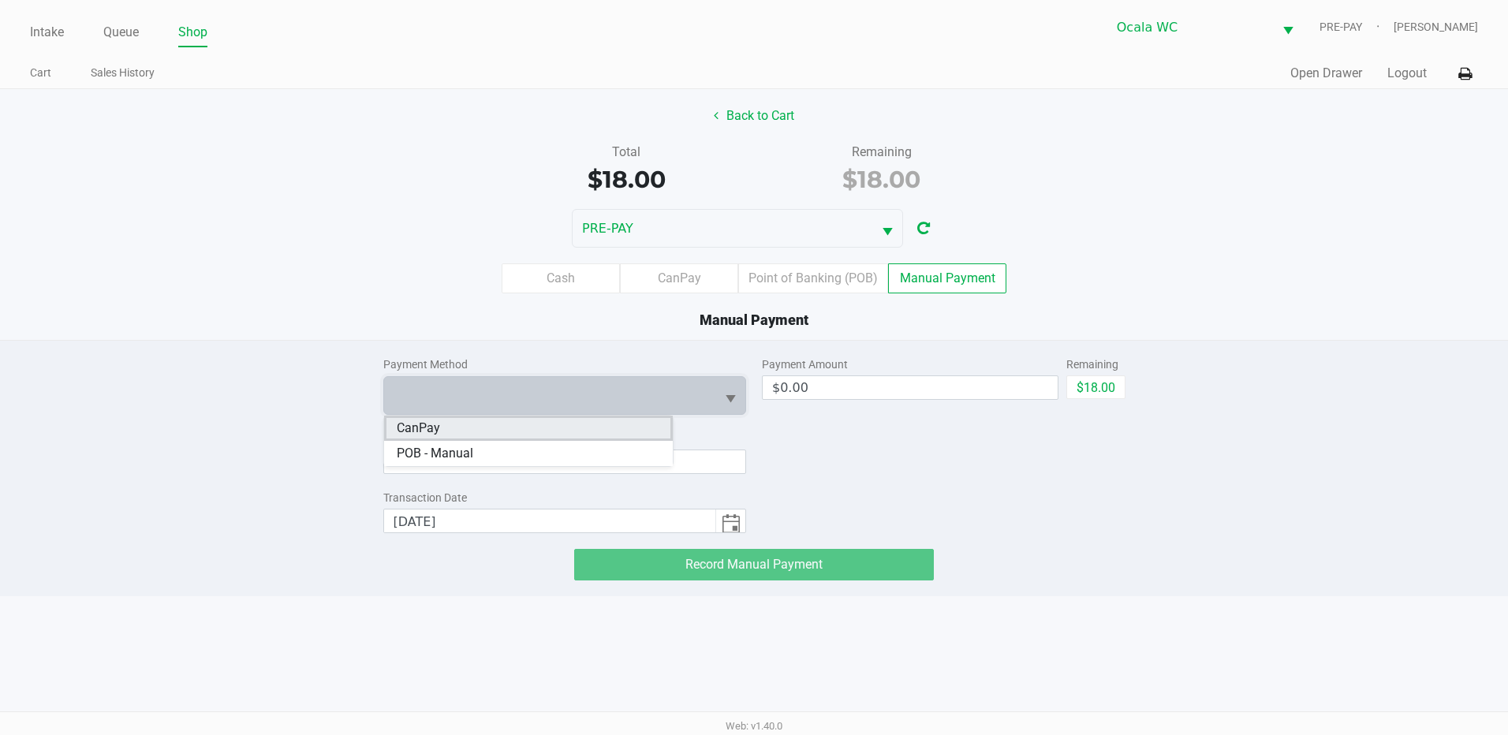
click at [505, 431] on li "CanPay" at bounding box center [528, 428] width 289 height 25
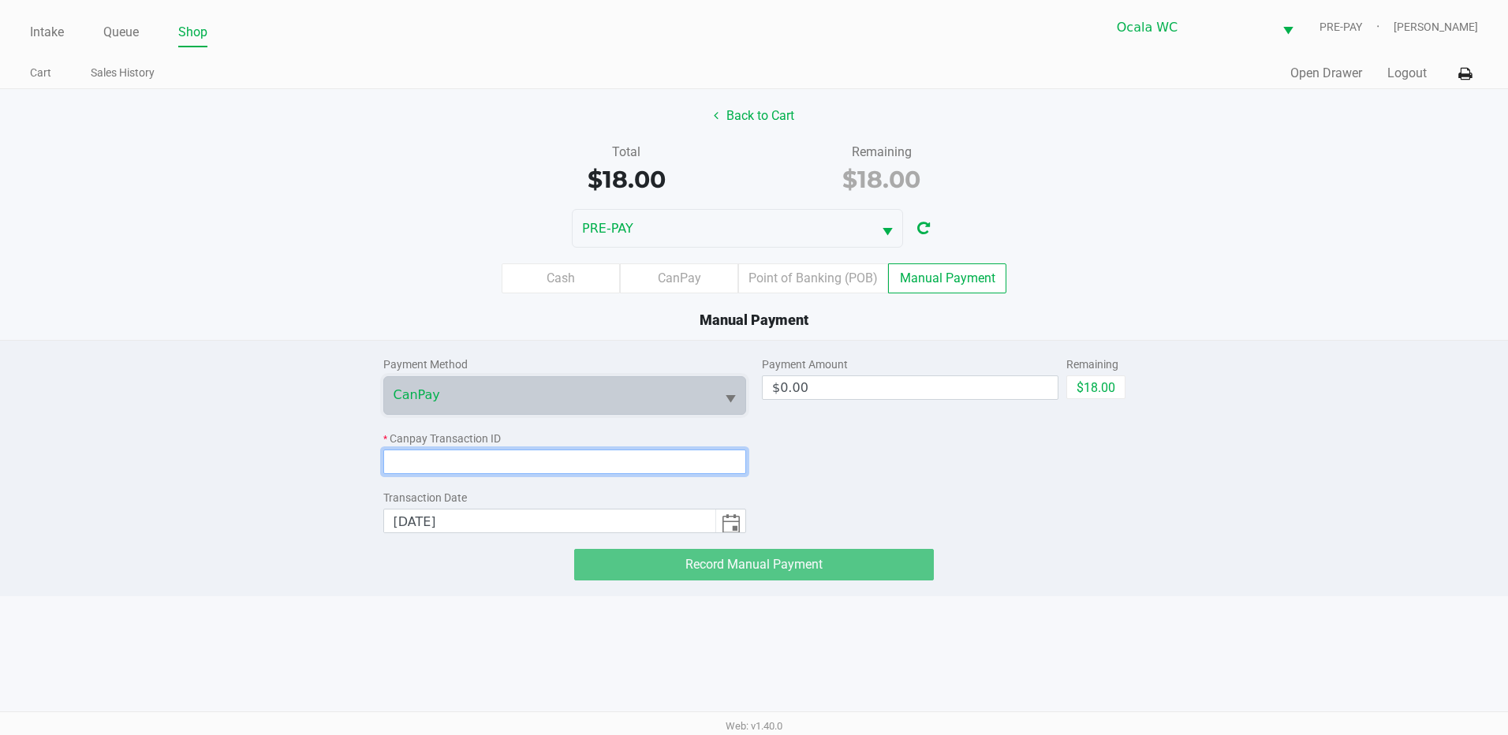
click at [599, 466] on input at bounding box center [565, 461] width 364 height 24
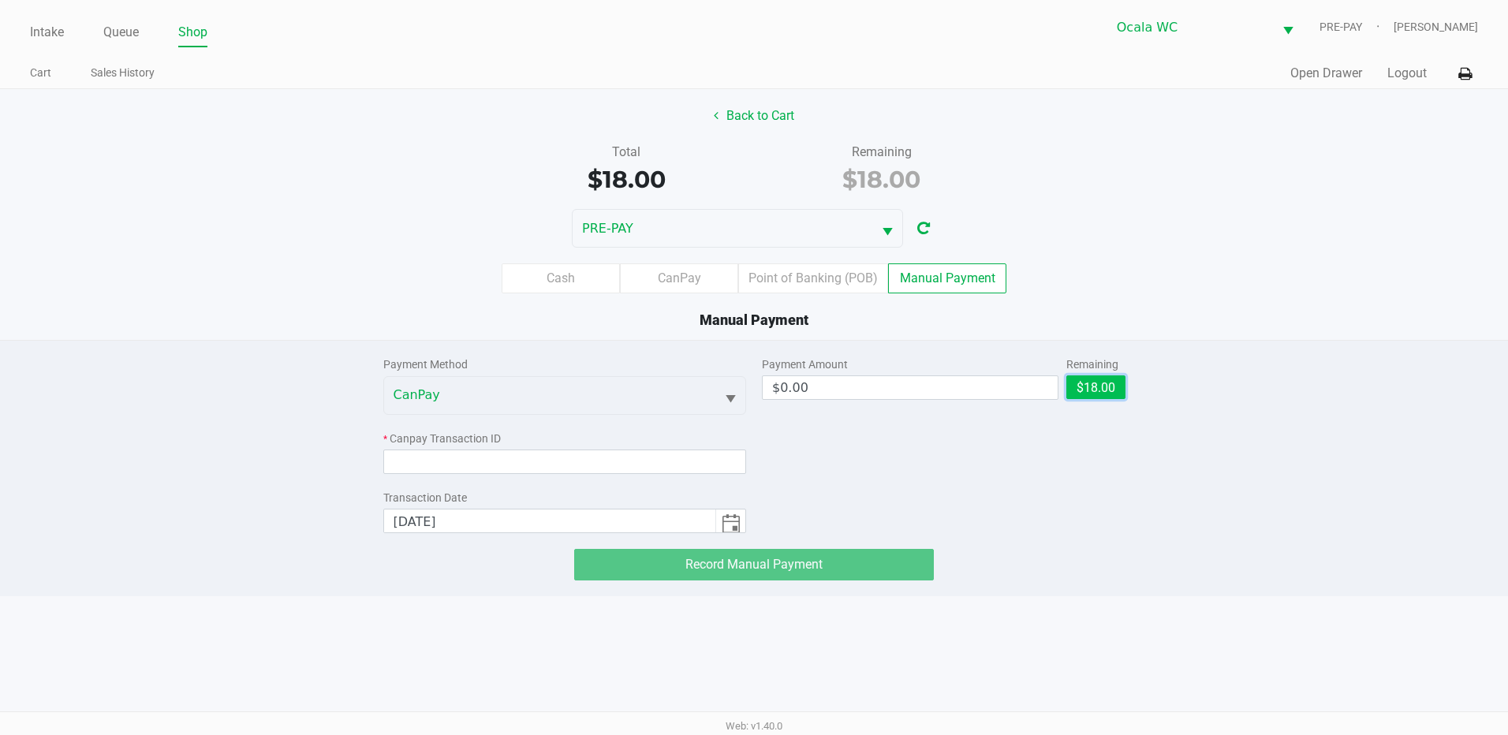
click at [1103, 389] on button "$18.00" at bounding box center [1095, 387] width 59 height 24
type input "$18.00"
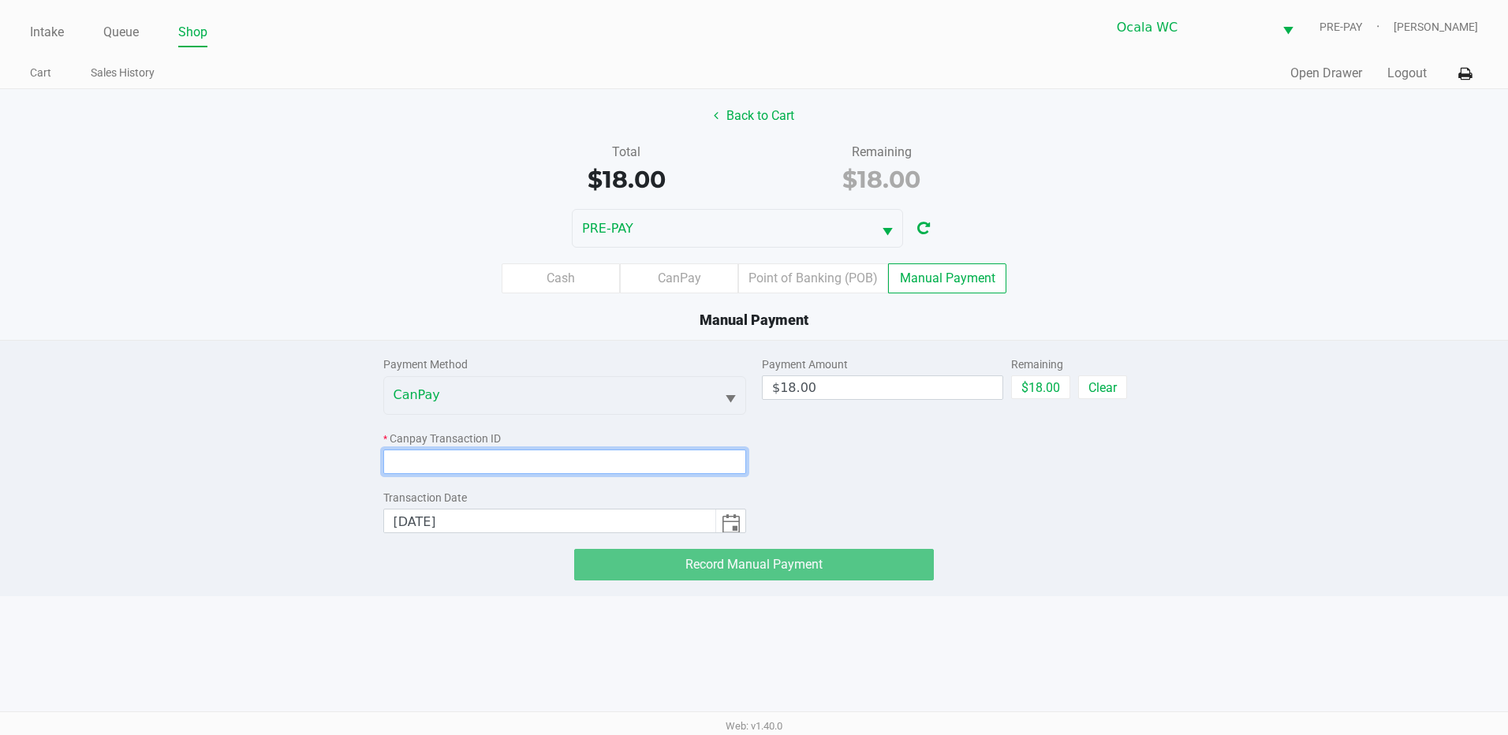
click at [454, 463] on input at bounding box center [565, 461] width 364 height 24
paste input "XI5IKUNINARU"
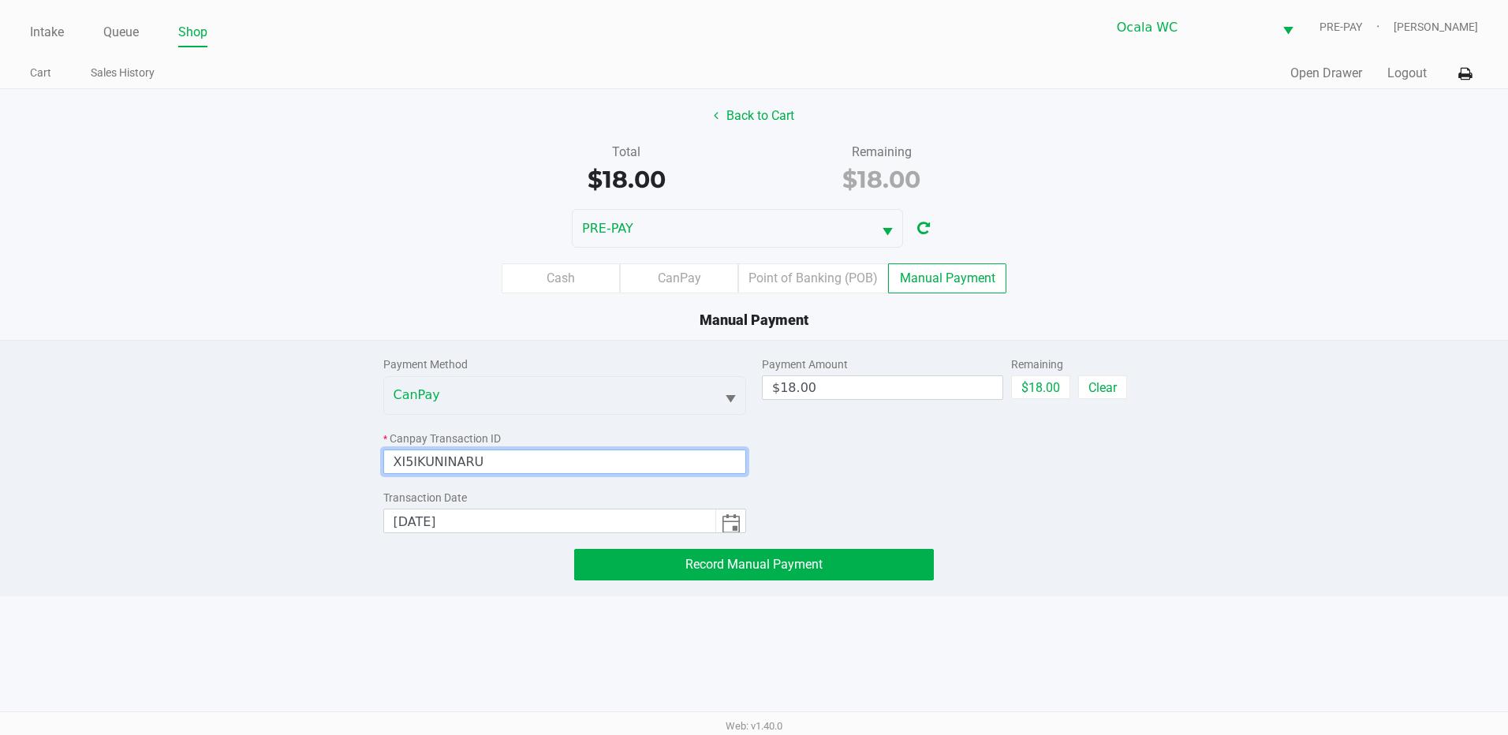
type input "XI5IKUNINARU"
click at [1199, 534] on div "Payment Method CanPay * Canpay Transaction ID XI5IKUNINARU Transaction Date [DA…" at bounding box center [753, 461] width 1531 height 240
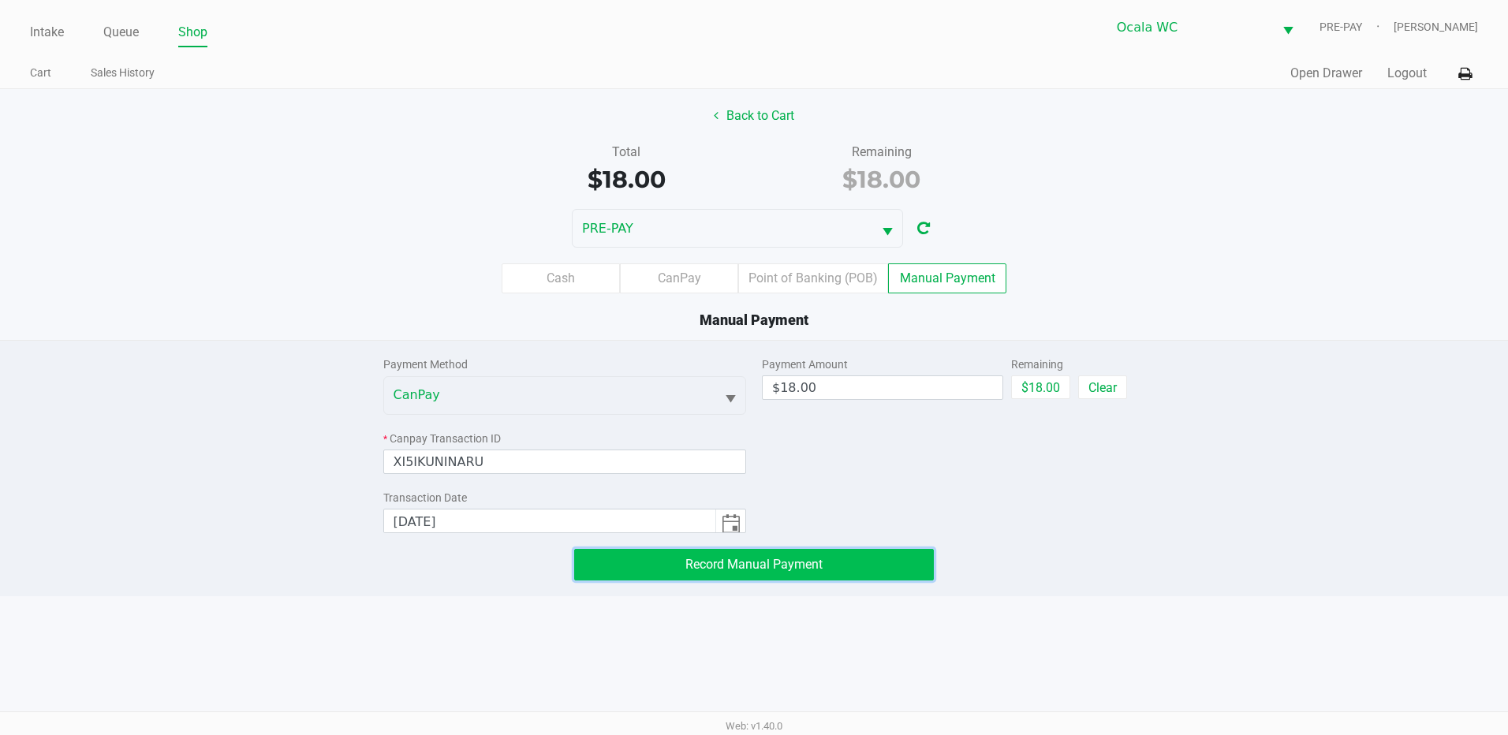
click at [848, 568] on button "Record Manual Payment" at bounding box center [754, 565] width 360 height 32
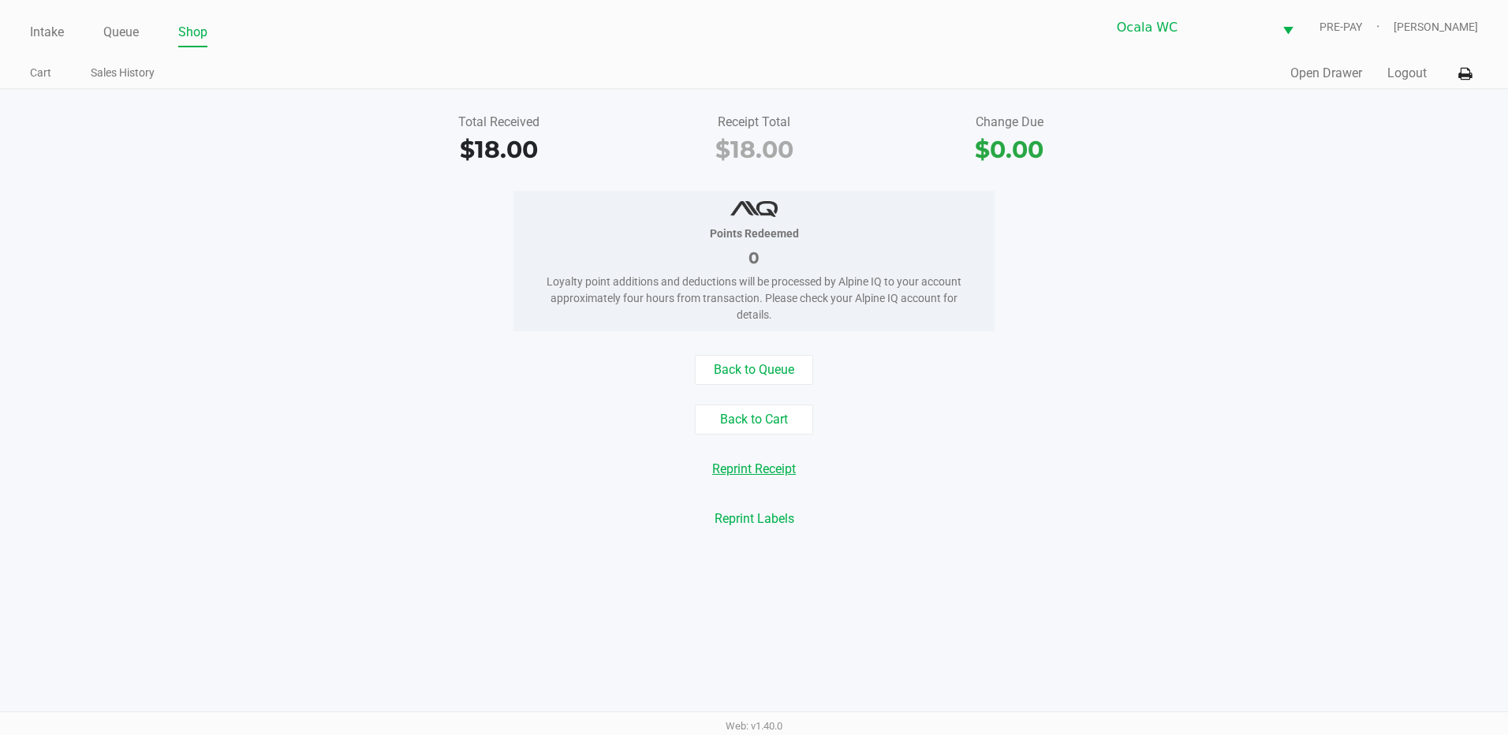
click at [775, 472] on button "Reprint Receipt" at bounding box center [754, 469] width 104 height 30
click at [755, 471] on button "Reprint Receipt" at bounding box center [754, 469] width 104 height 30
click at [810, 417] on button "Back to Cart" at bounding box center [754, 420] width 118 height 30
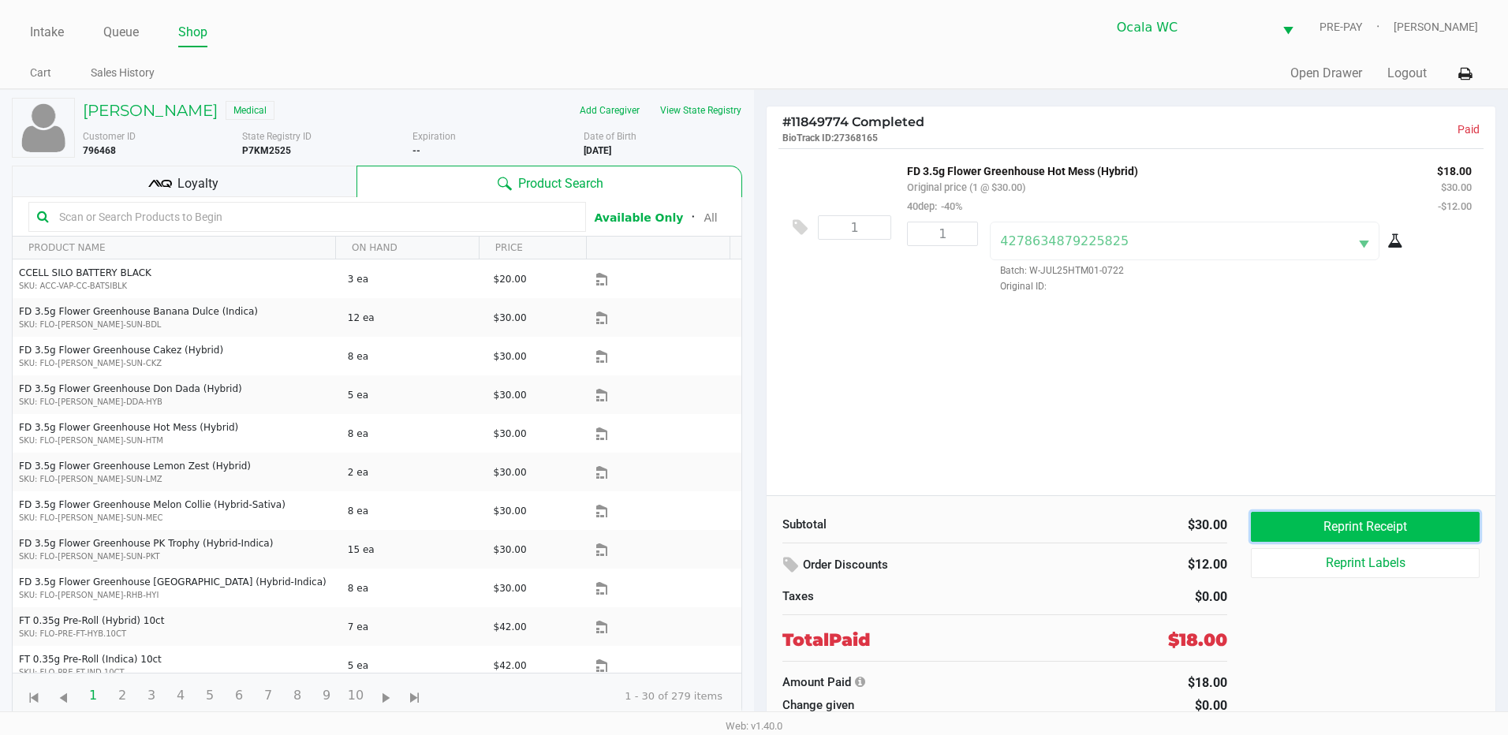
click at [1328, 527] on button "Reprint Receipt" at bounding box center [1365, 527] width 229 height 30
click at [1462, 76] on icon at bounding box center [1464, 74] width 13 height 11
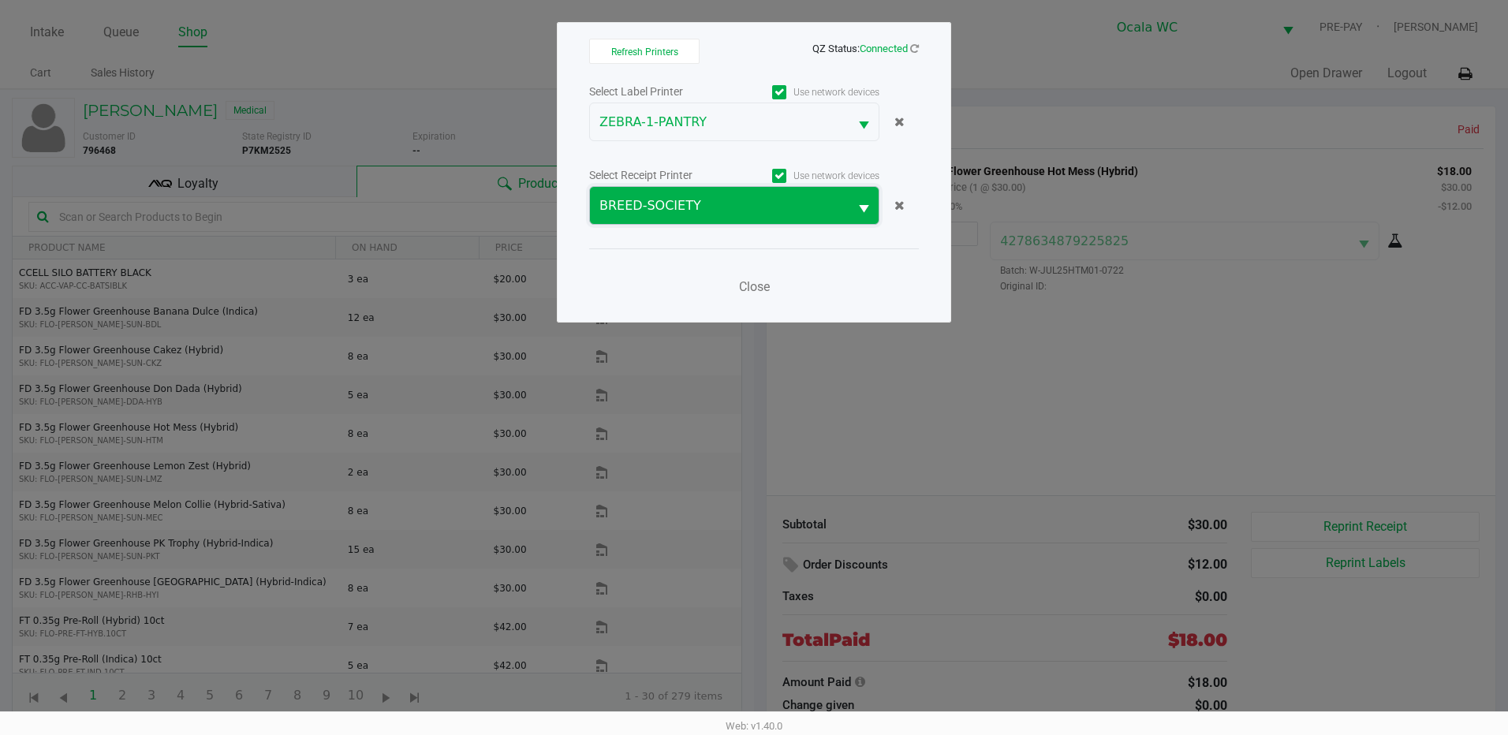
click at [759, 205] on span "BREED-SOCIETY" at bounding box center [719, 205] width 240 height 19
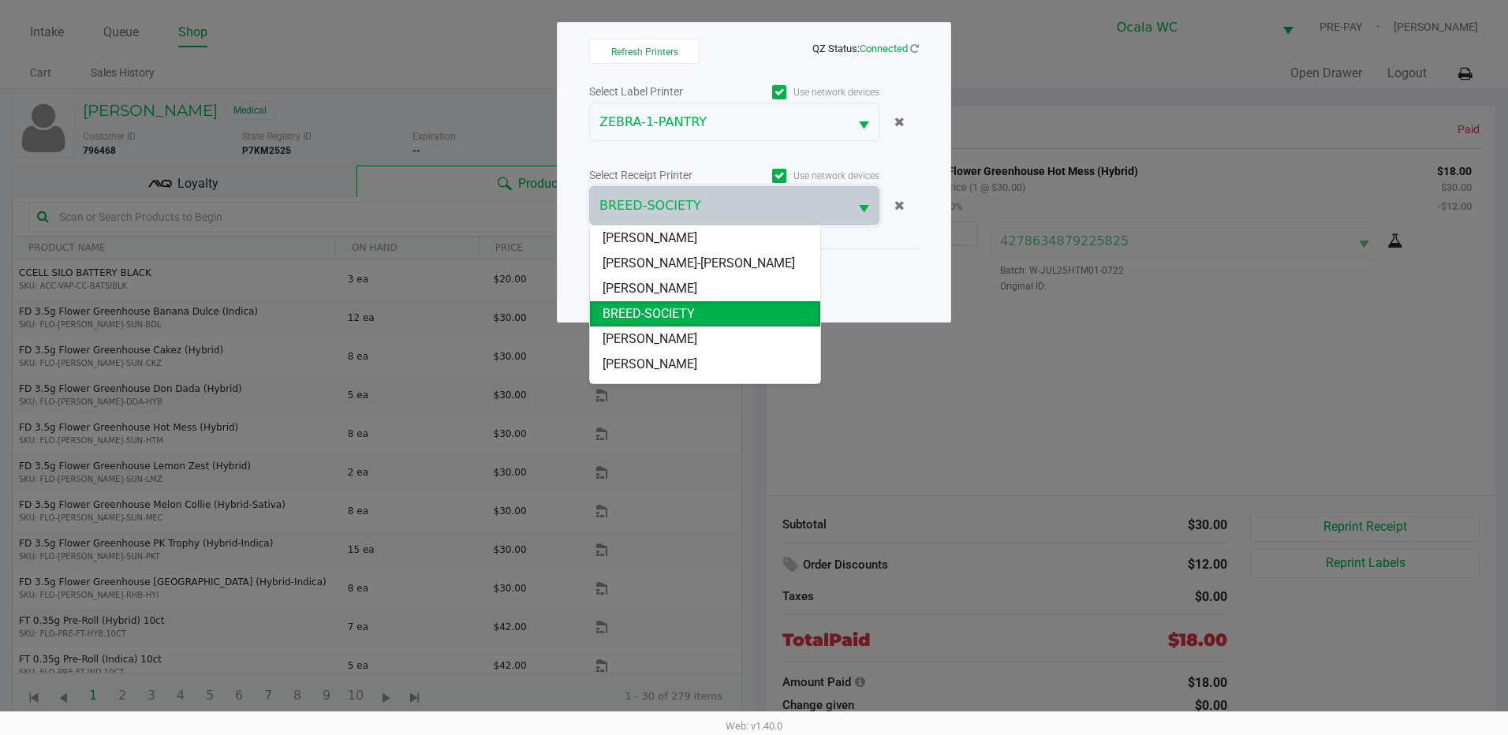
click at [744, 315] on li "BREED-SOCIETY" at bounding box center [705, 313] width 230 height 25
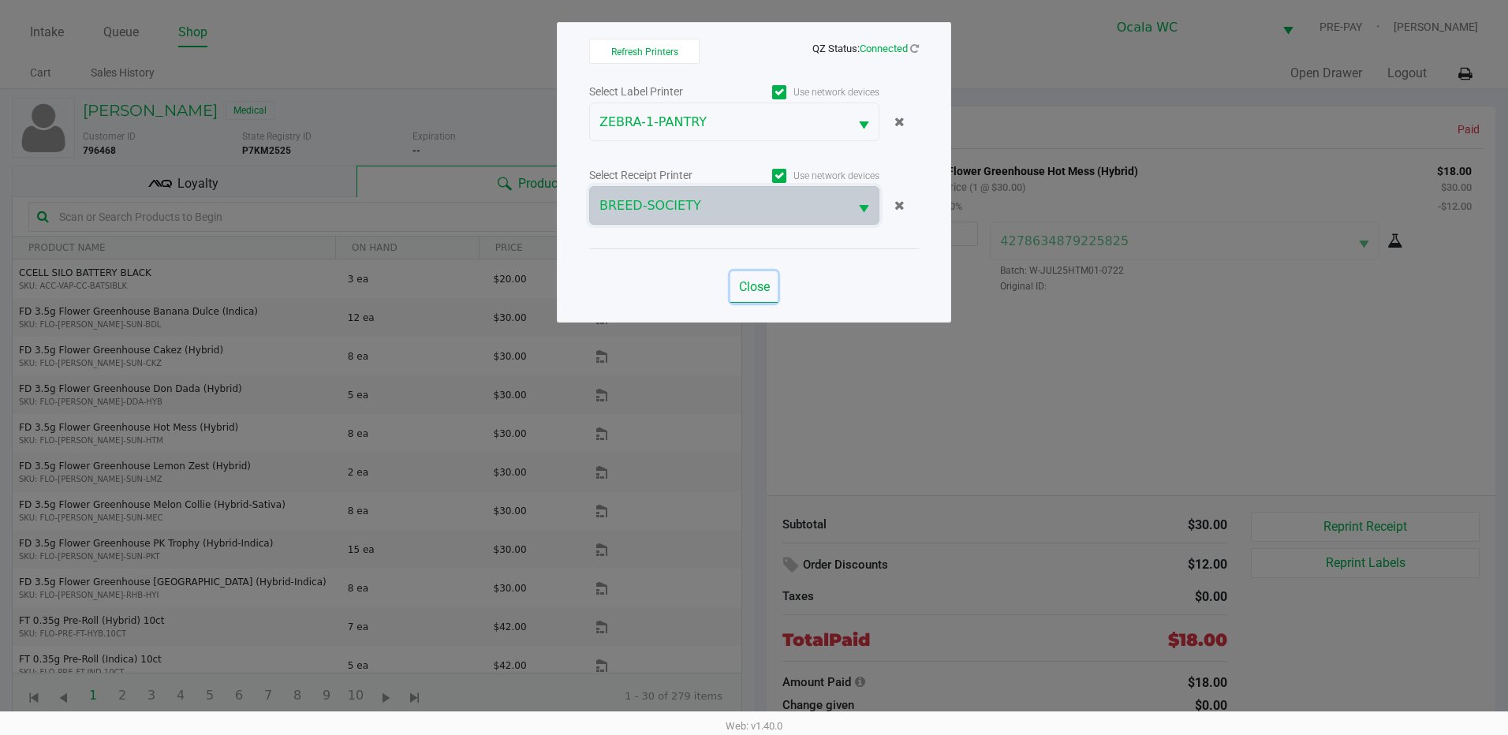
click at [767, 285] on span "Close" at bounding box center [754, 286] width 31 height 15
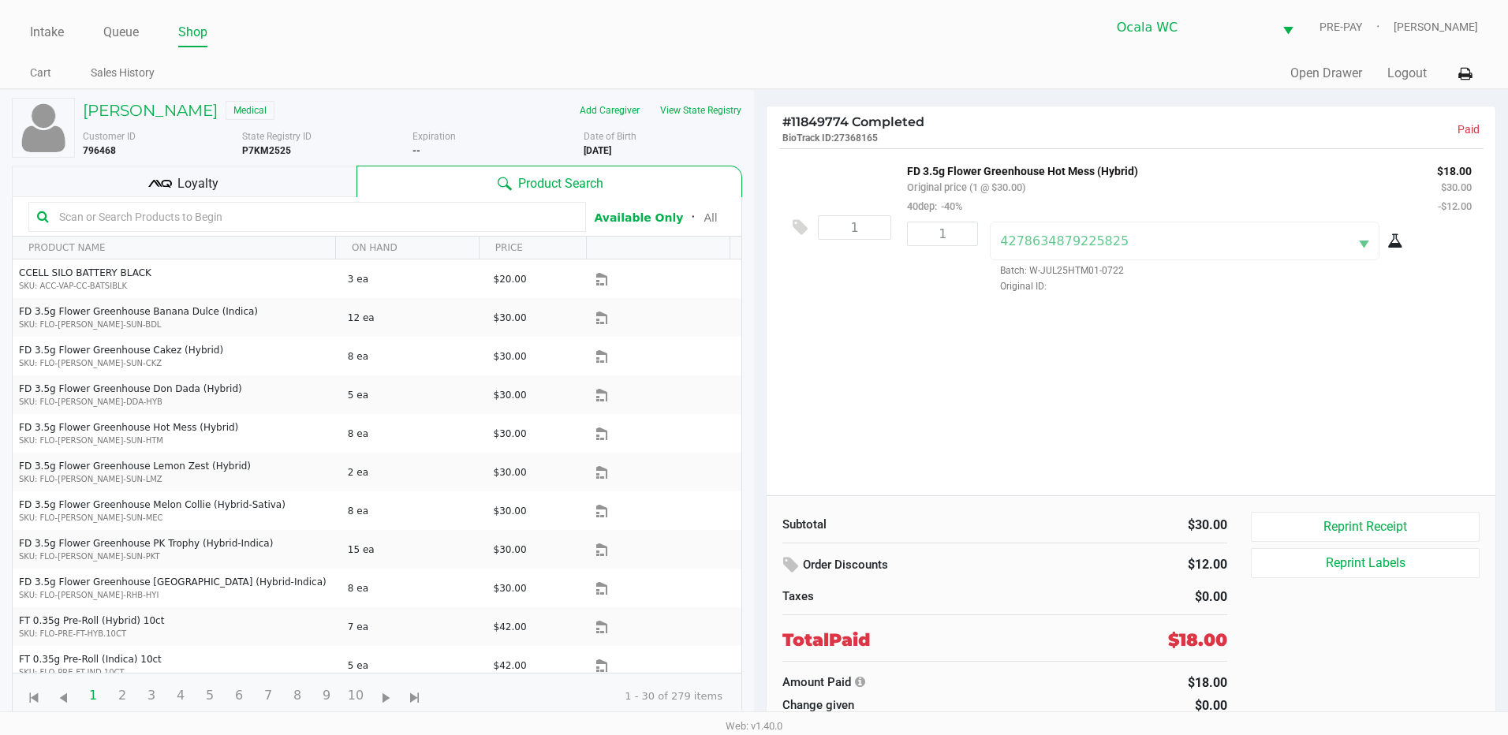
click at [1117, 366] on div "1 FD 3.5g Flower Greenhouse Hot Mess (Hybrid) Original price (1 @ $30.00) 40dep…" at bounding box center [1131, 321] width 729 height 347
click at [1356, 520] on button "Reprint Receipt" at bounding box center [1365, 527] width 229 height 30
click at [1423, 523] on button "Reprint Receipt" at bounding box center [1365, 527] width 229 height 30
